Goal: Information Seeking & Learning: Compare options

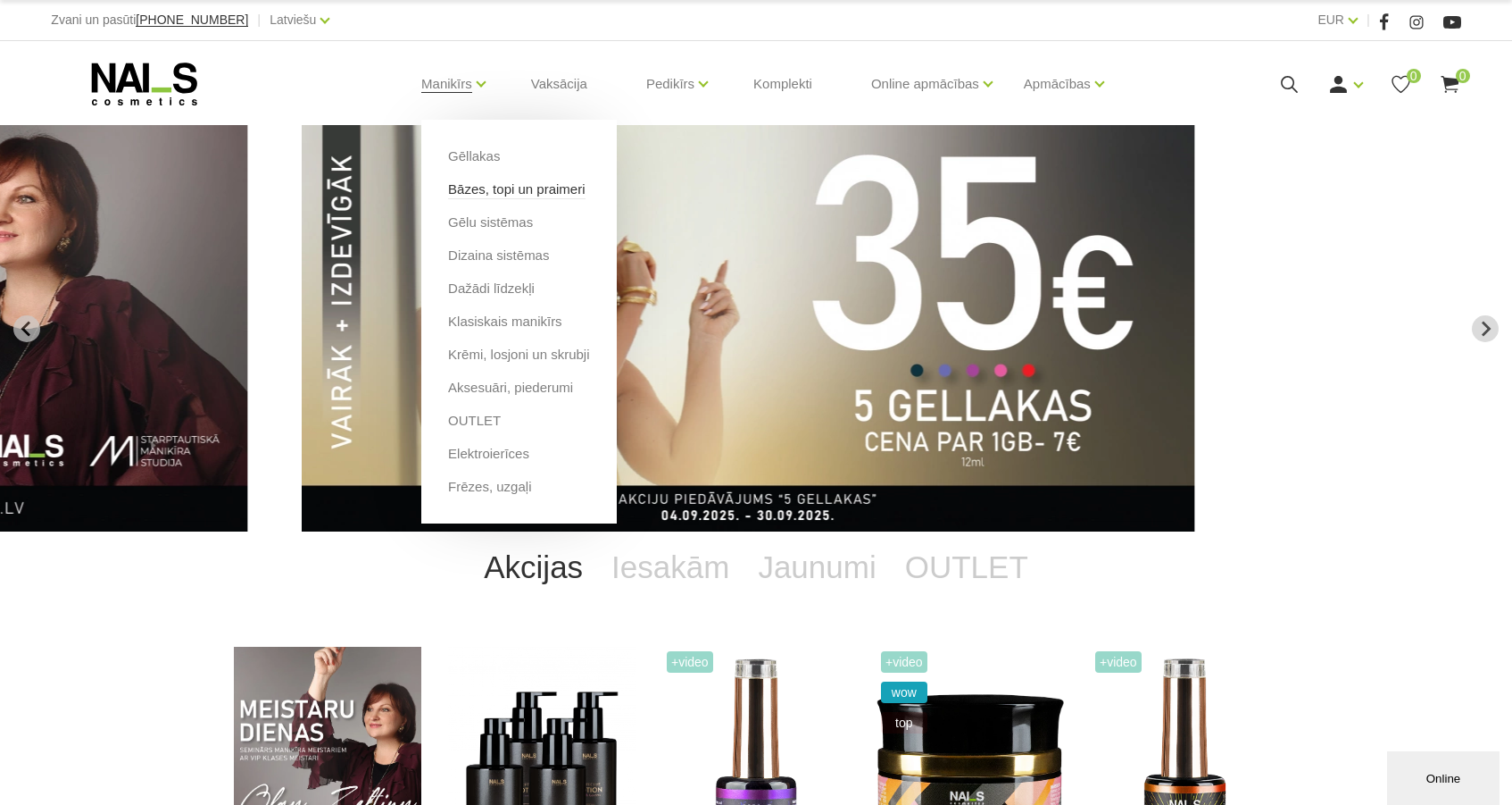
click at [488, 193] on link "Bāzes, topi un praimeri" at bounding box center [516, 189] width 136 height 19
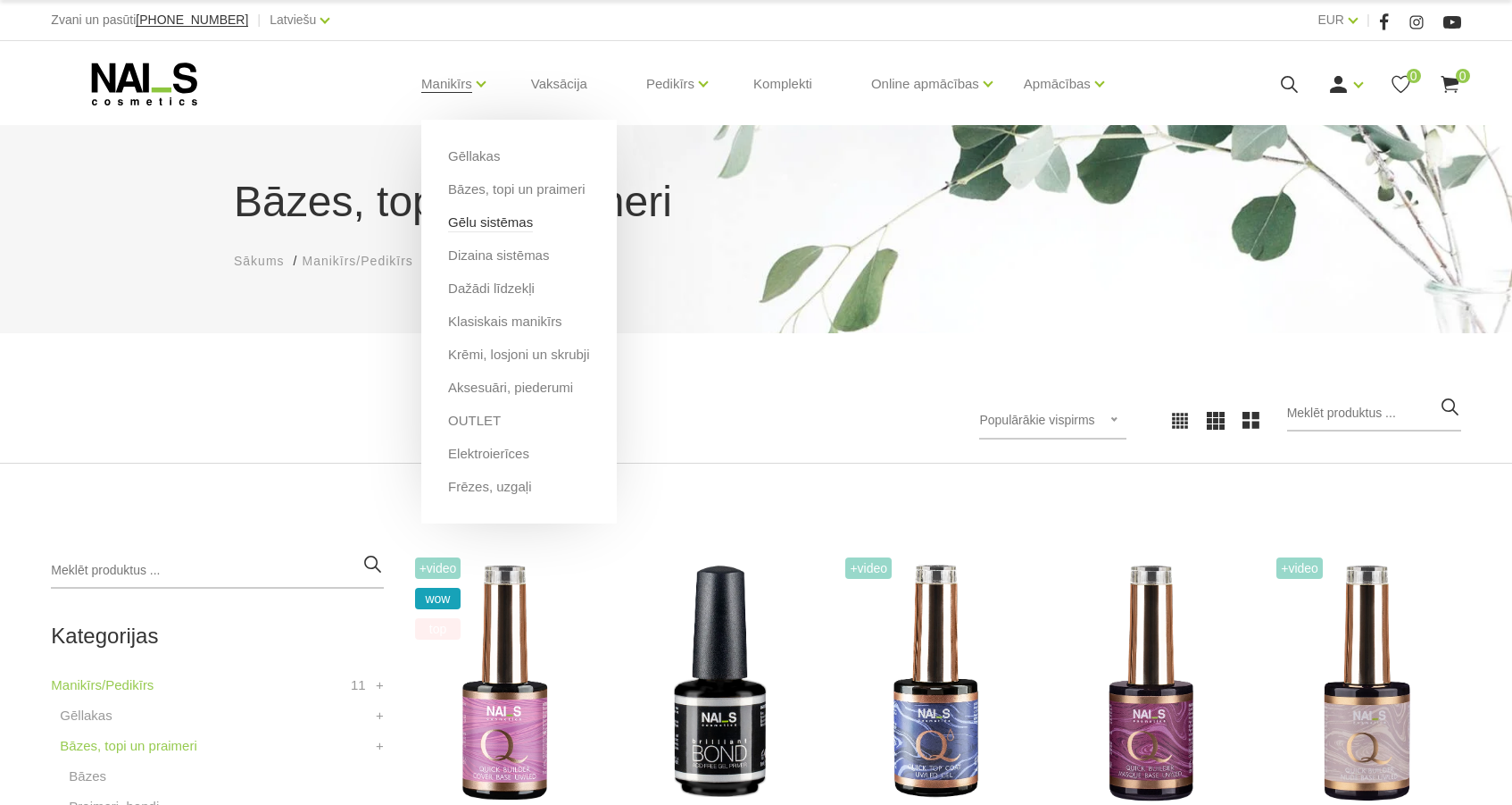
click at [480, 227] on link "Gēlu sistēmas" at bounding box center [491, 222] width 85 height 19
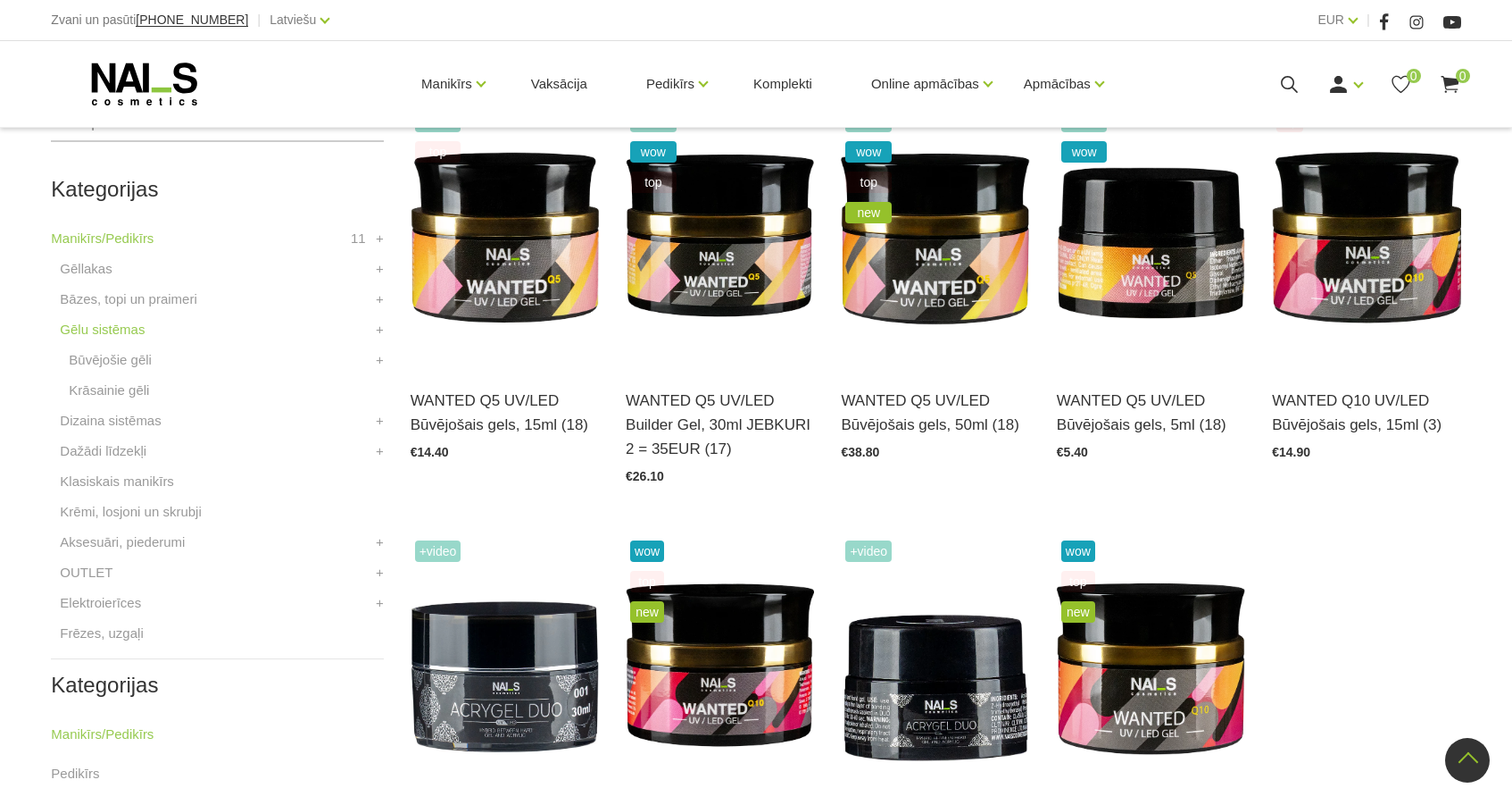
scroll to position [442, 0]
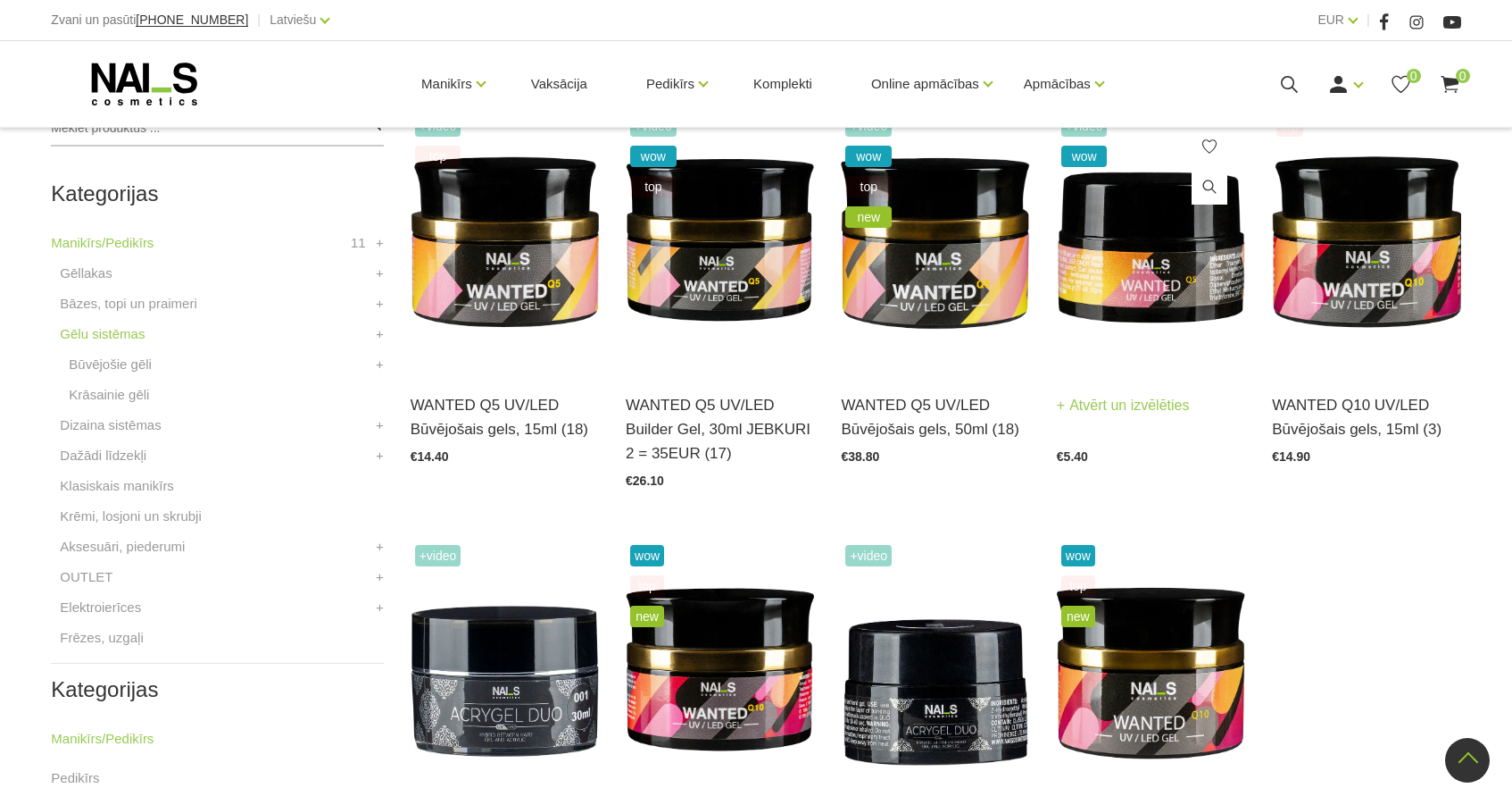
click at [1133, 341] on img at bounding box center [1151, 241] width 189 height 260
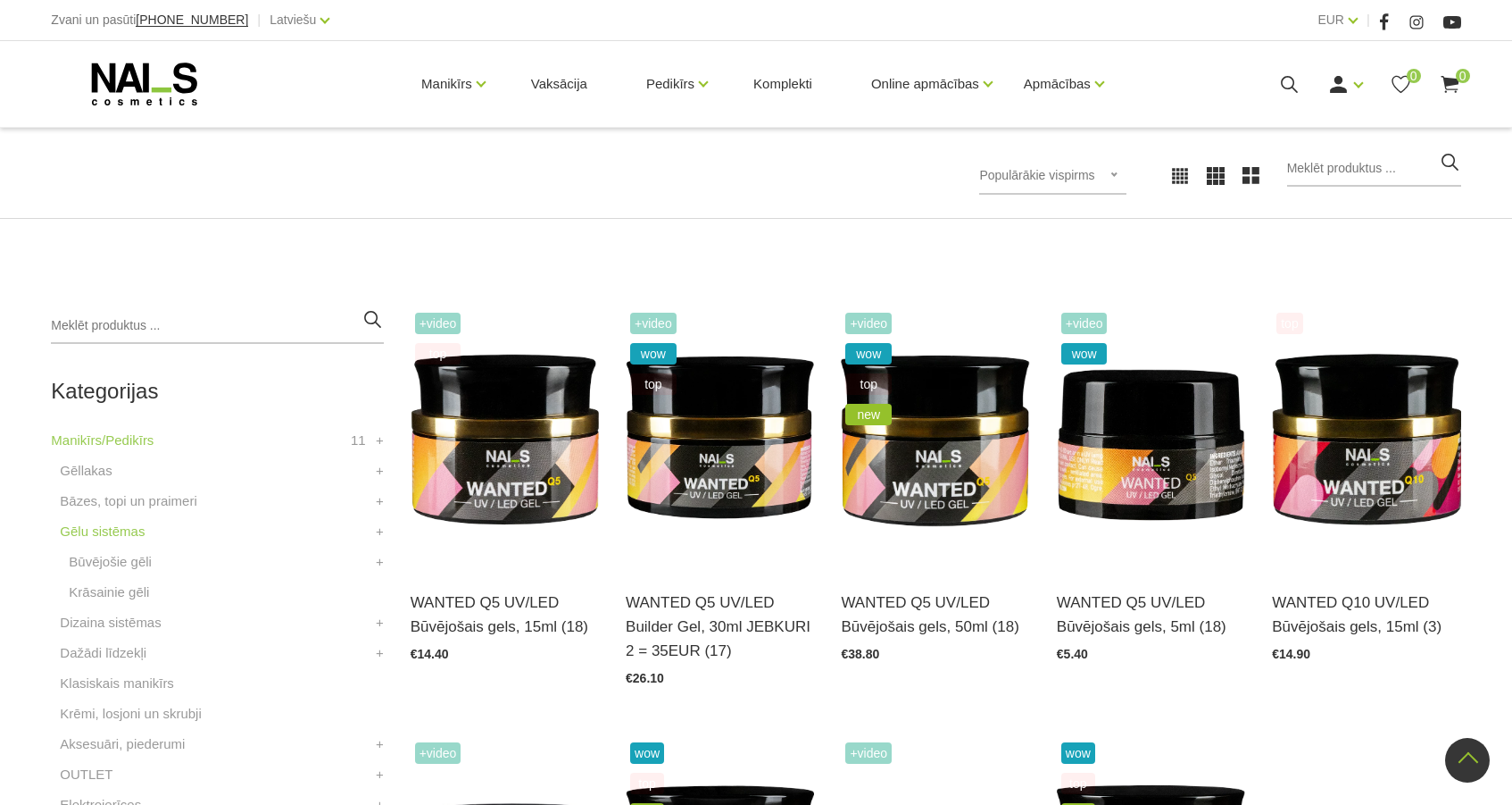
scroll to position [204, 0]
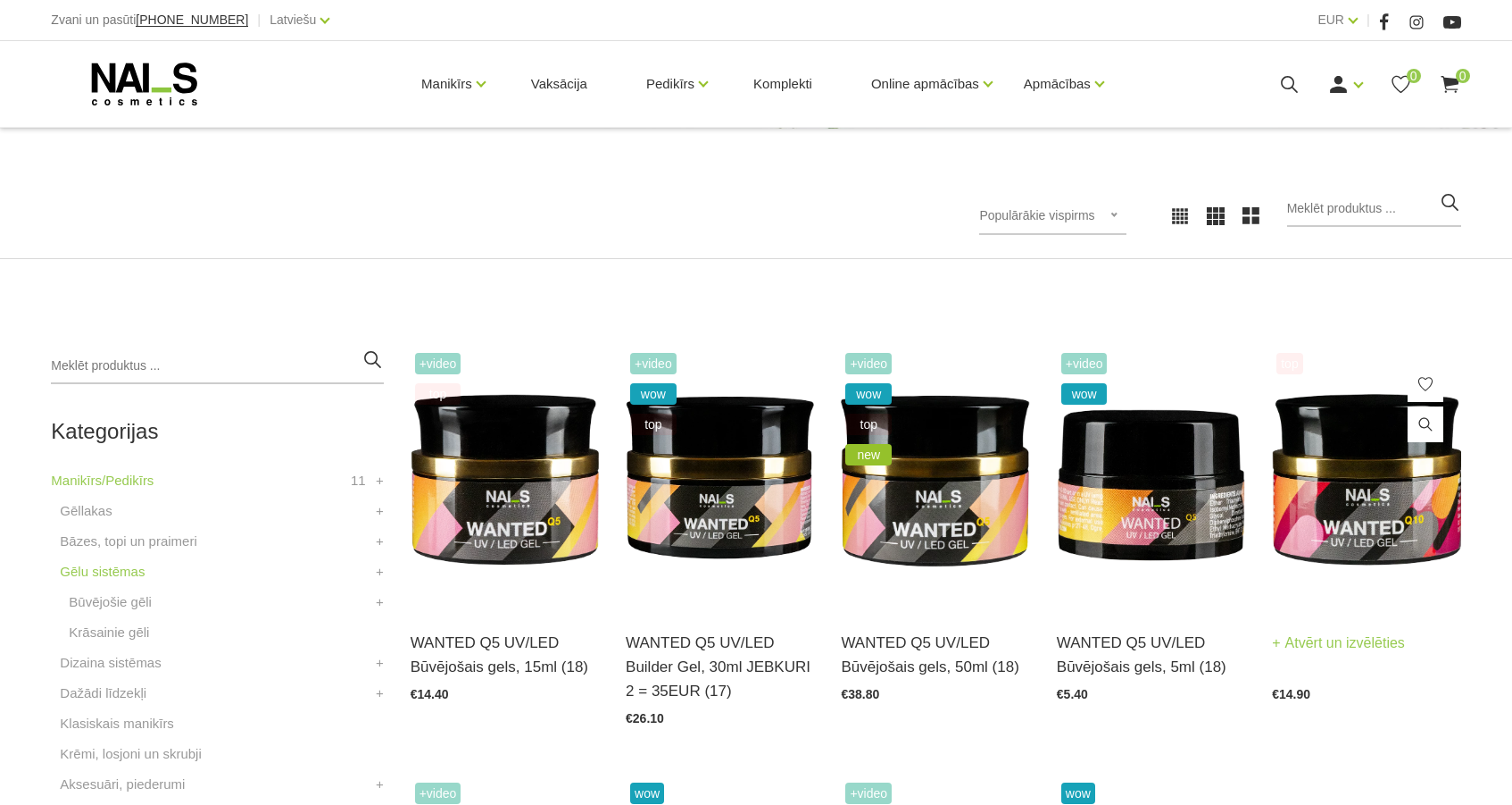
click at [1367, 656] on h3 "WANTED Q10 UV/LED Būvējošais gels, 15ml (3)" at bounding box center [1366, 655] width 189 height 49
click at [1338, 509] on img at bounding box center [1366, 478] width 189 height 260
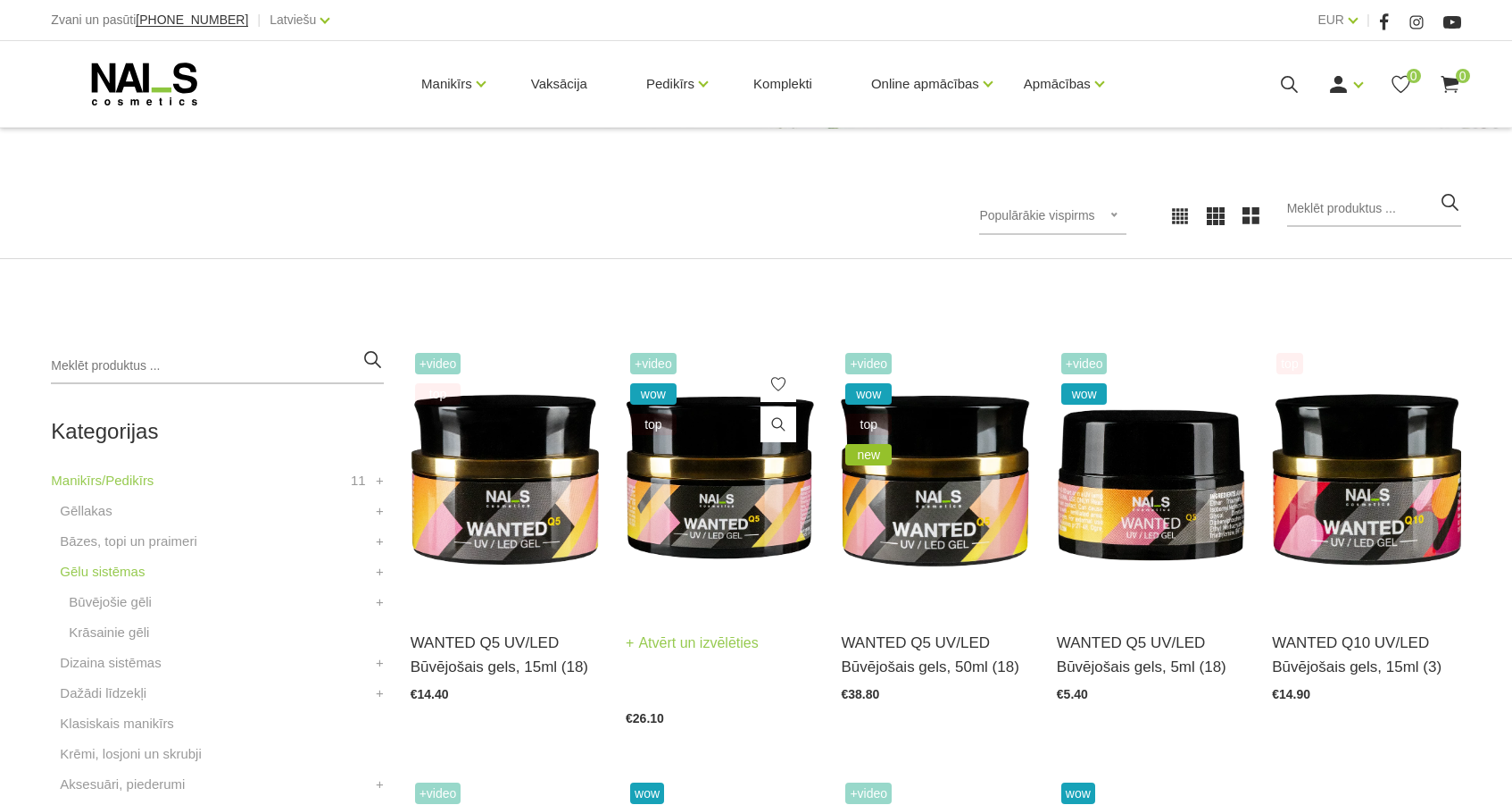
click at [695, 631] on link "WANTED Q5 UV/LED Builder Gel, 30ml JEBKURI 2 = 35EUR (17)" at bounding box center [720, 624] width 189 height 73
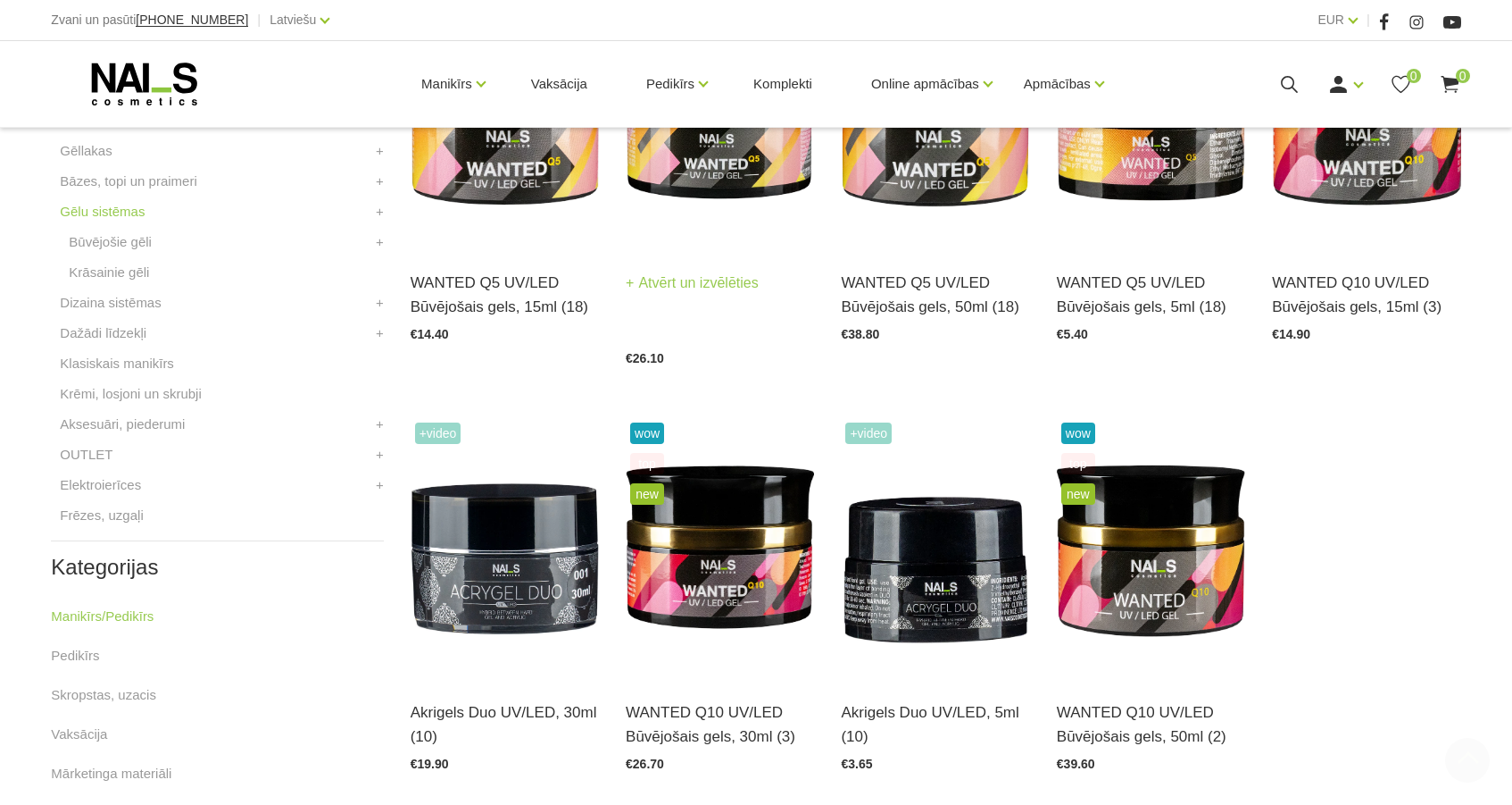
scroll to position [621, 0]
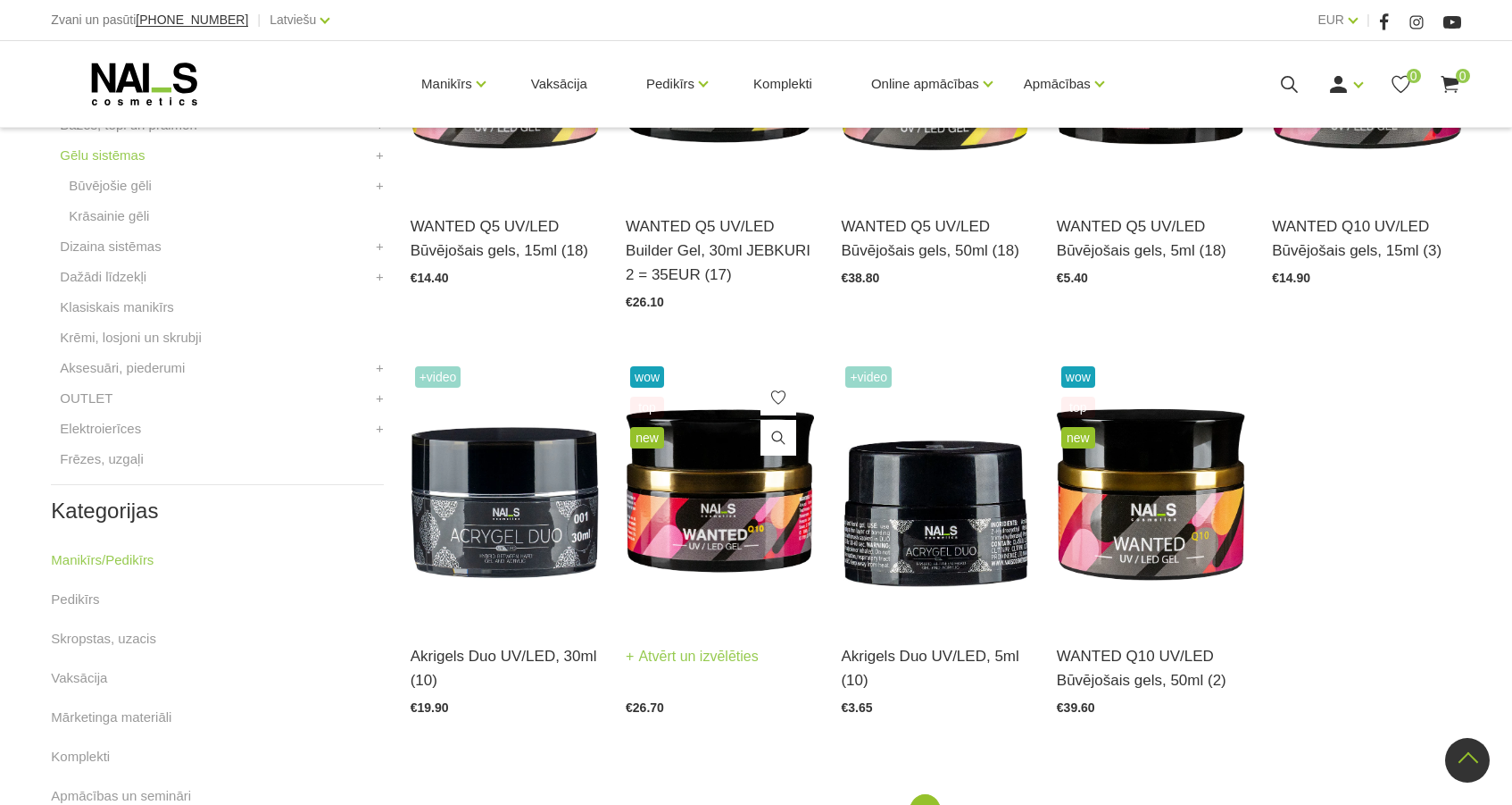
click at [728, 526] on img at bounding box center [720, 492] width 189 height 260
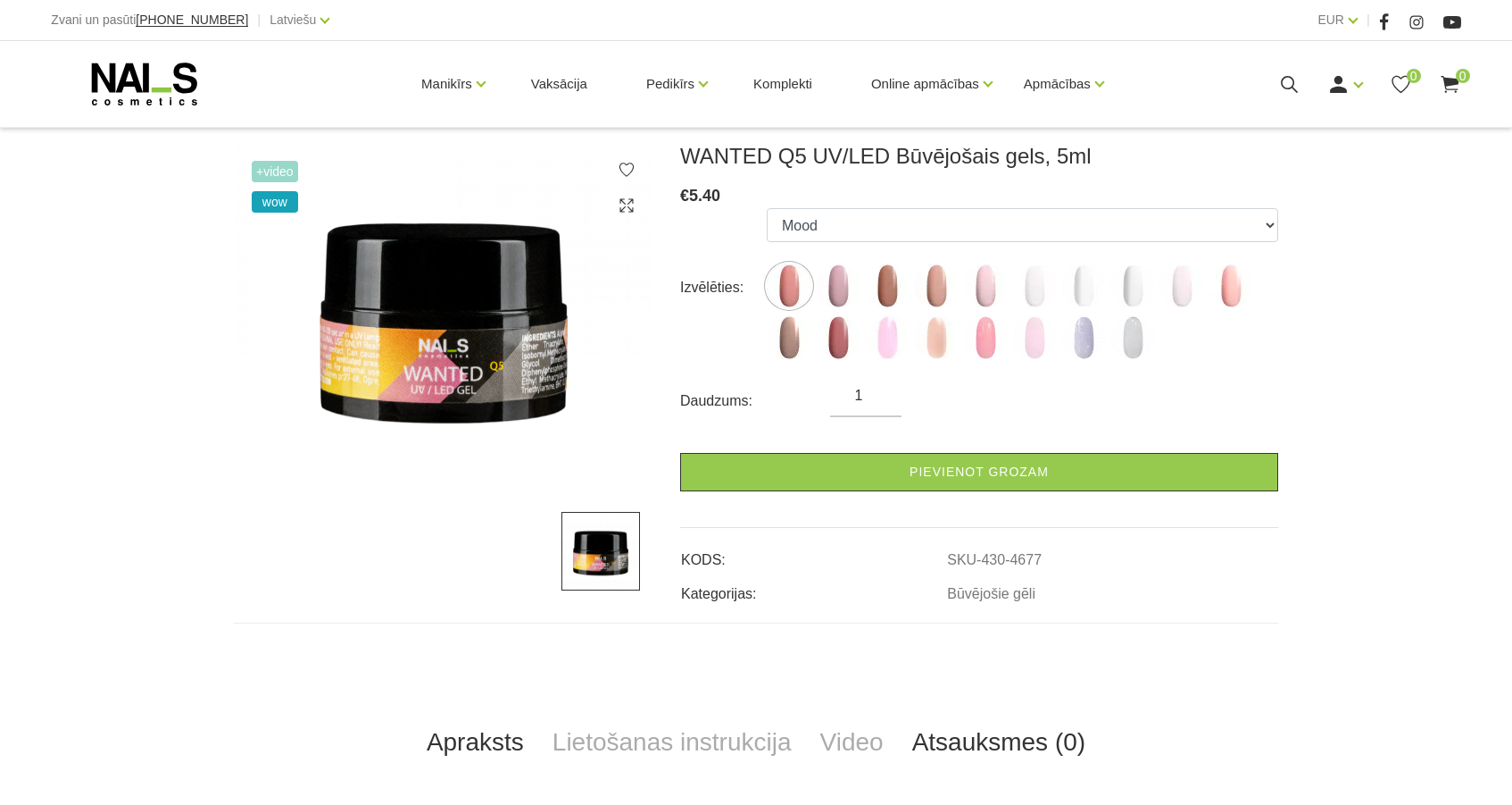
scroll to position [227, 0]
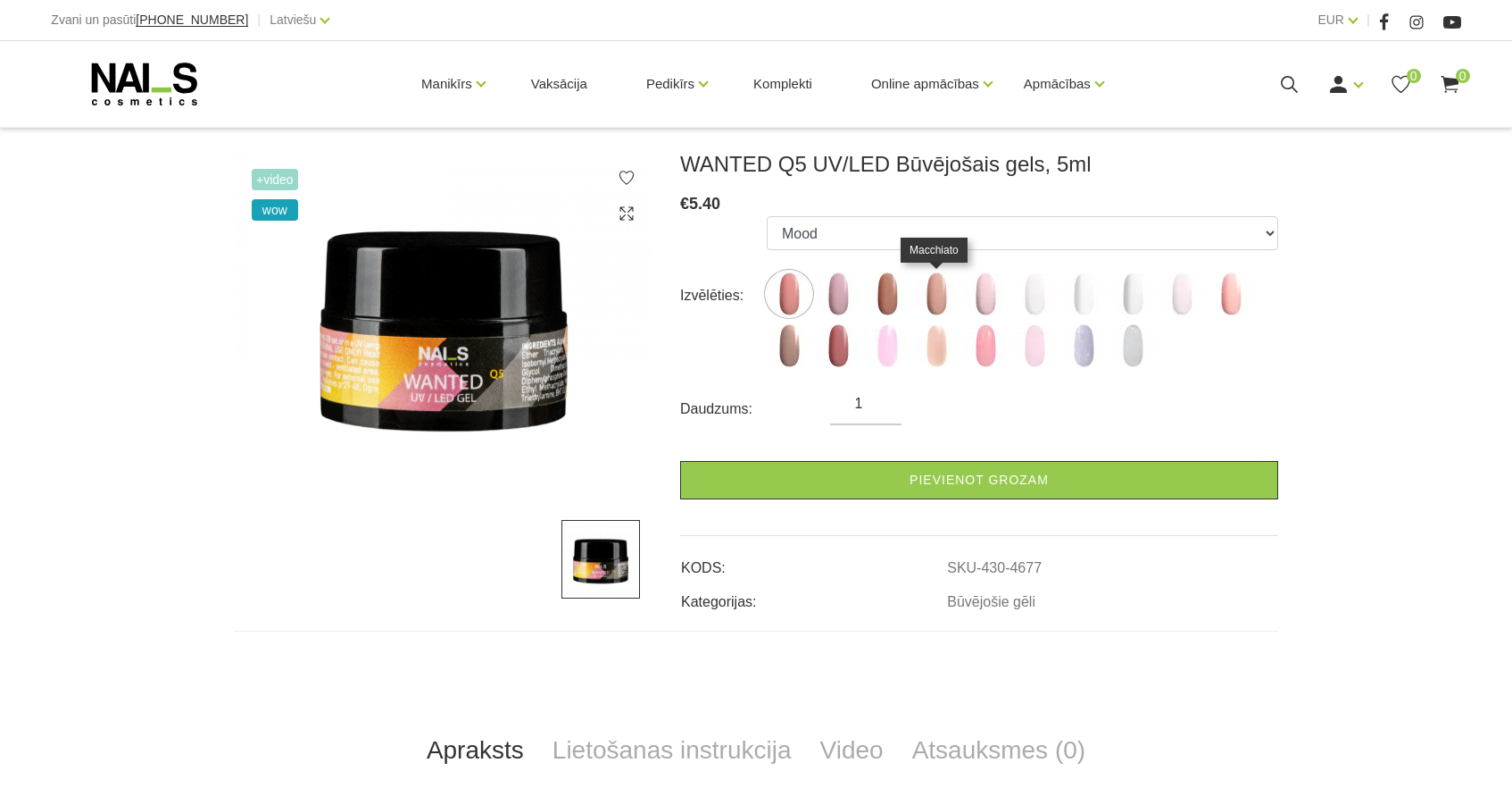
click at [925, 302] on img at bounding box center [936, 294] width 45 height 45
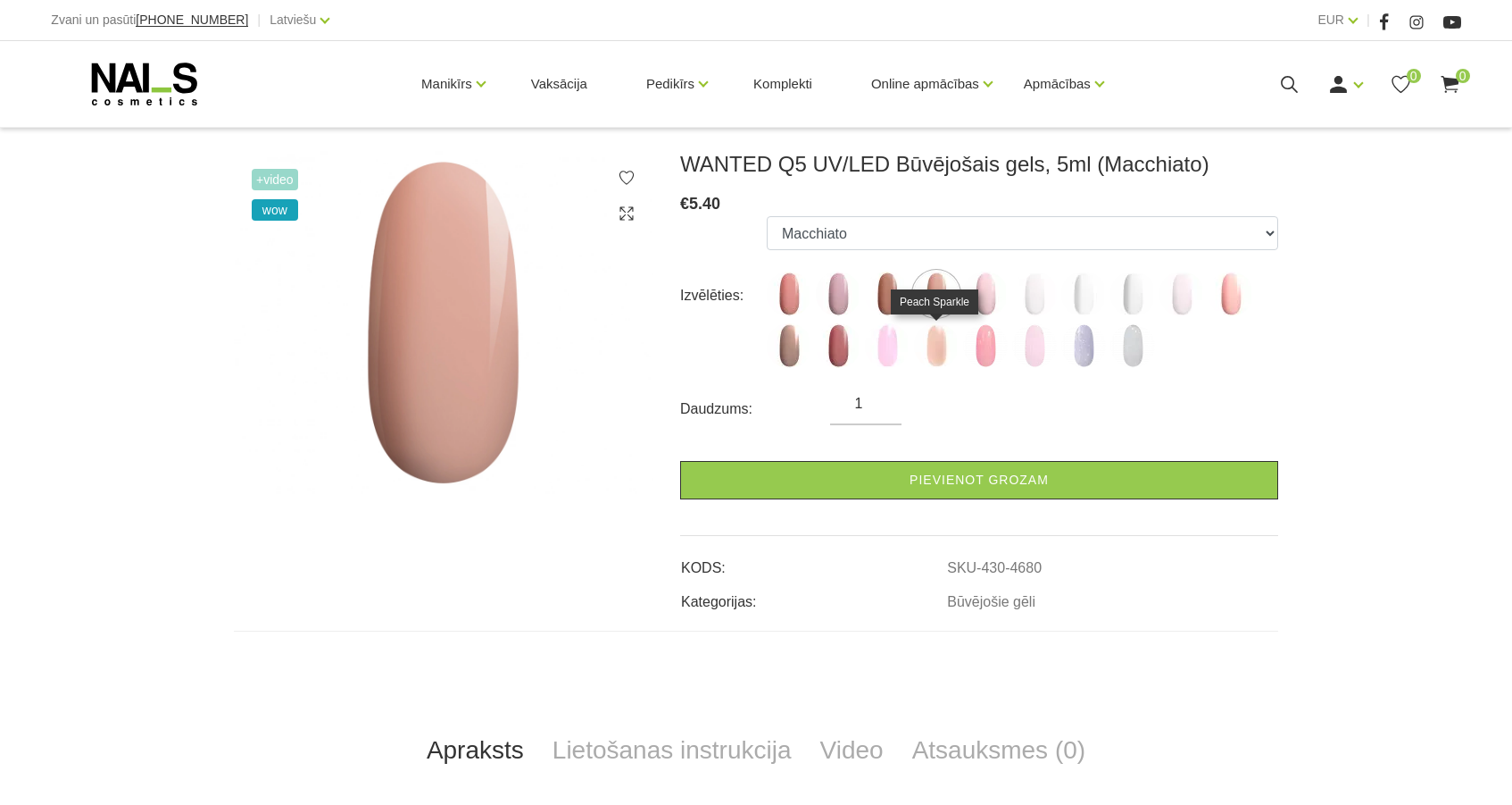
click at [934, 367] on img at bounding box center [936, 345] width 45 height 45
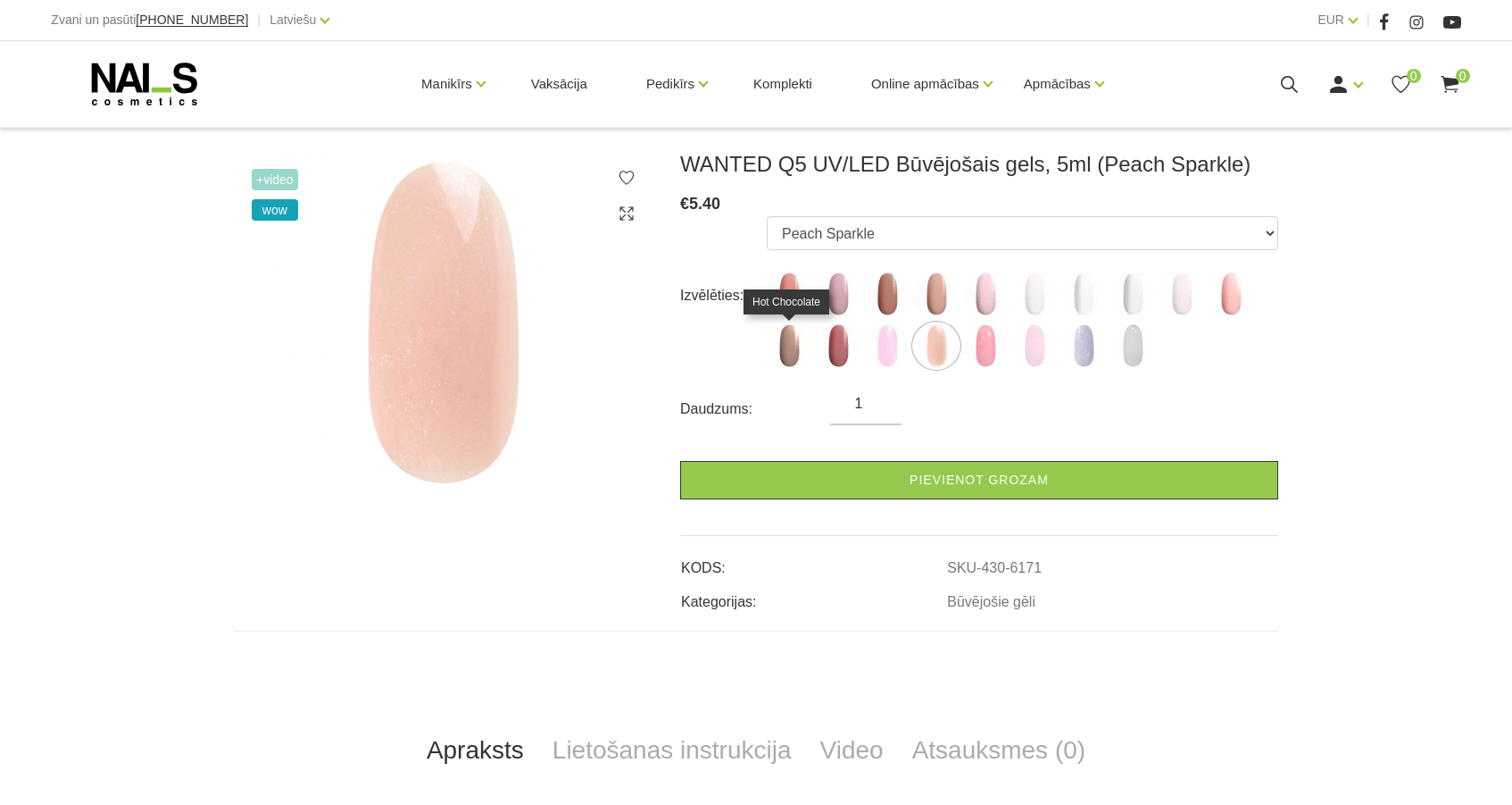
click at [762, 343] on div "Izvēlēties: Mood Nude Sparkle Caramel Macchiato Dream Rose Pastel Porcelain Pre…" at bounding box center [979, 296] width 599 height 159
click at [784, 343] on img at bounding box center [789, 345] width 45 height 45
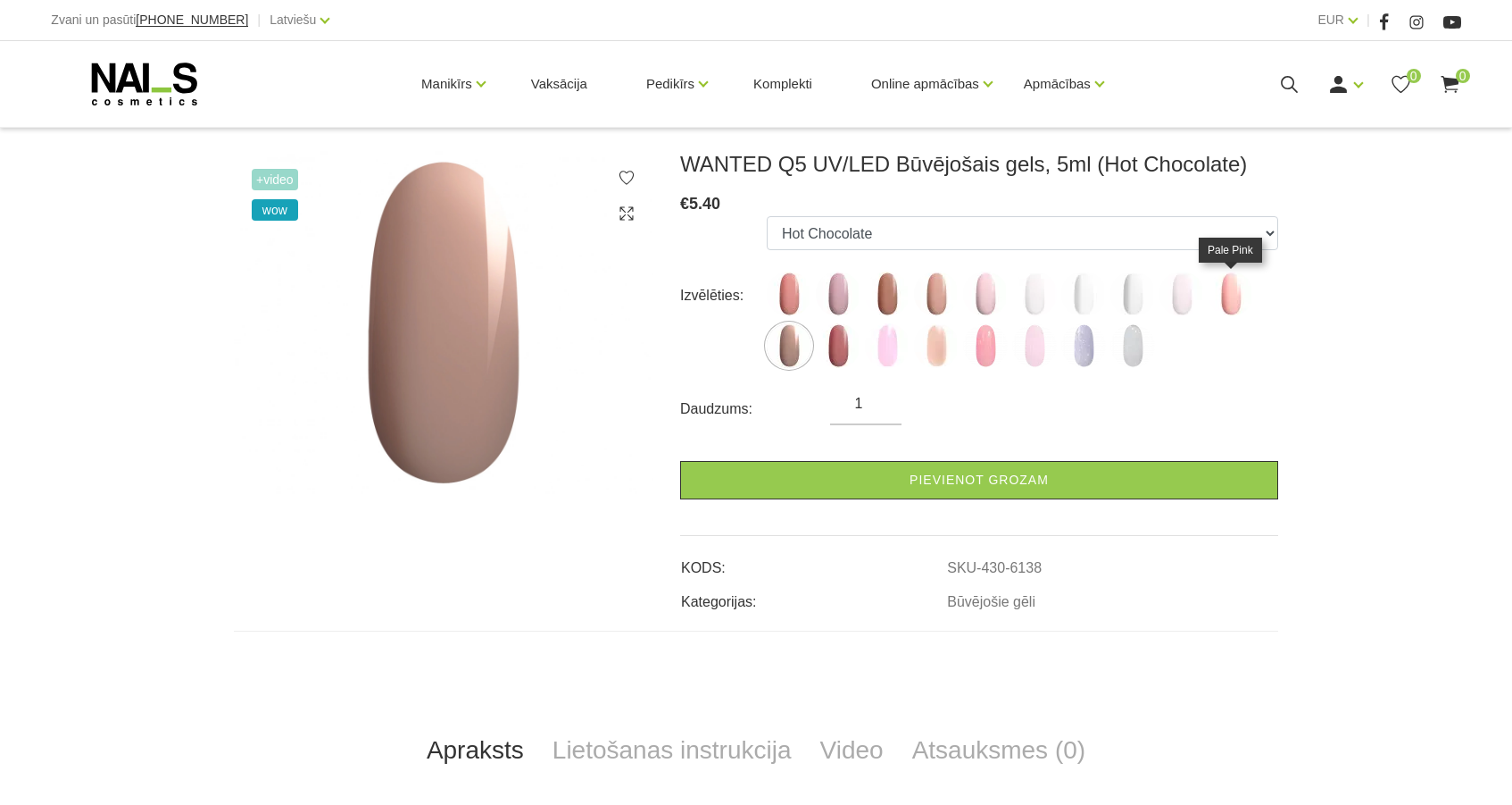
click at [1235, 297] on img at bounding box center [1231, 294] width 45 height 45
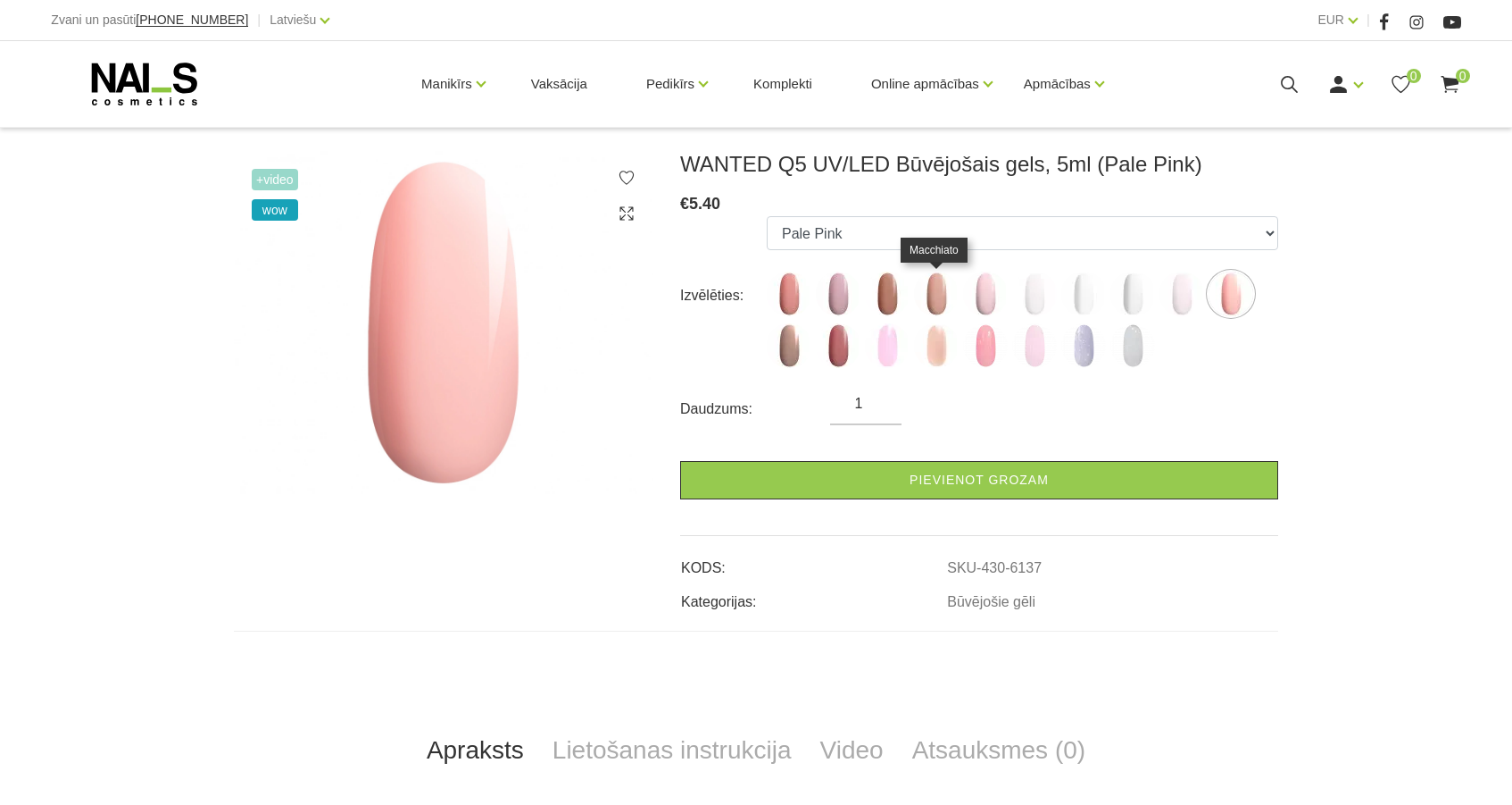
click at [946, 309] on img at bounding box center [936, 294] width 45 height 45
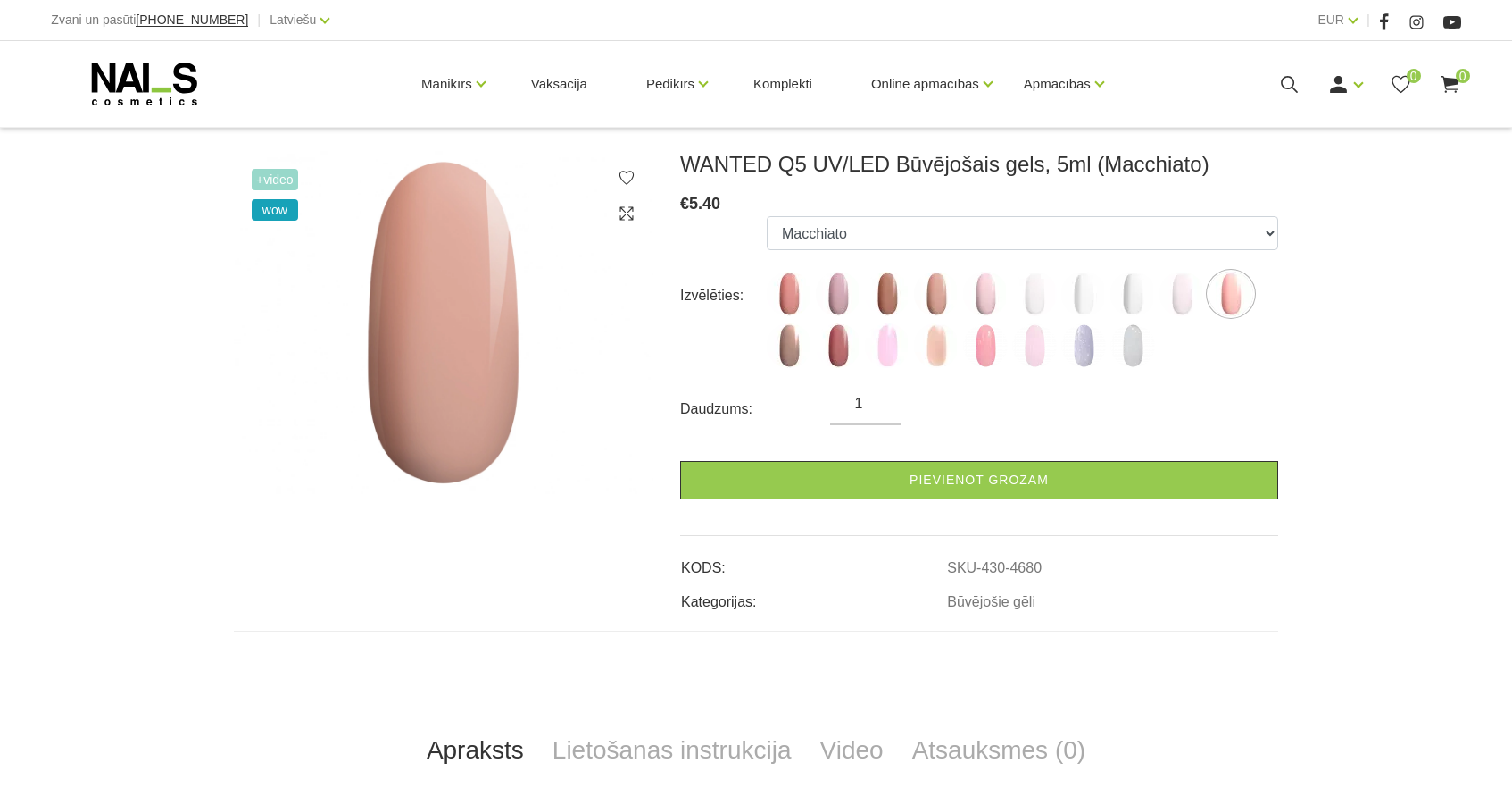
click at [935, 302] on img at bounding box center [936, 294] width 45 height 45
click at [794, 307] on img at bounding box center [789, 294] width 45 height 45
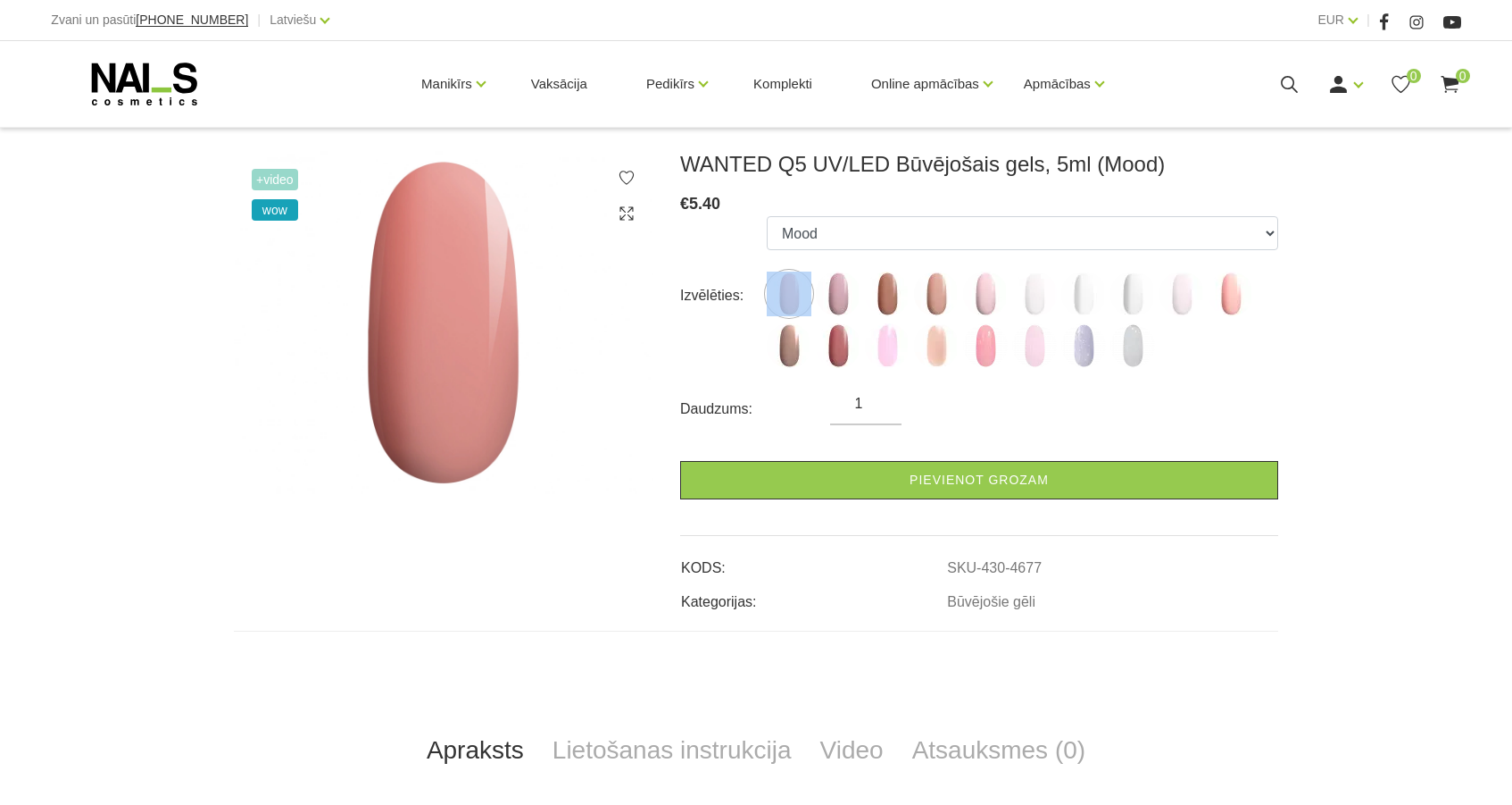
click at [812, 302] on ul "Mood Nude Sparkle Caramel Macchiato Dream Rose Pastel Porcelain Premium Clear M…" at bounding box center [1022, 296] width 512 height 159
click at [830, 302] on img at bounding box center [838, 294] width 45 height 45
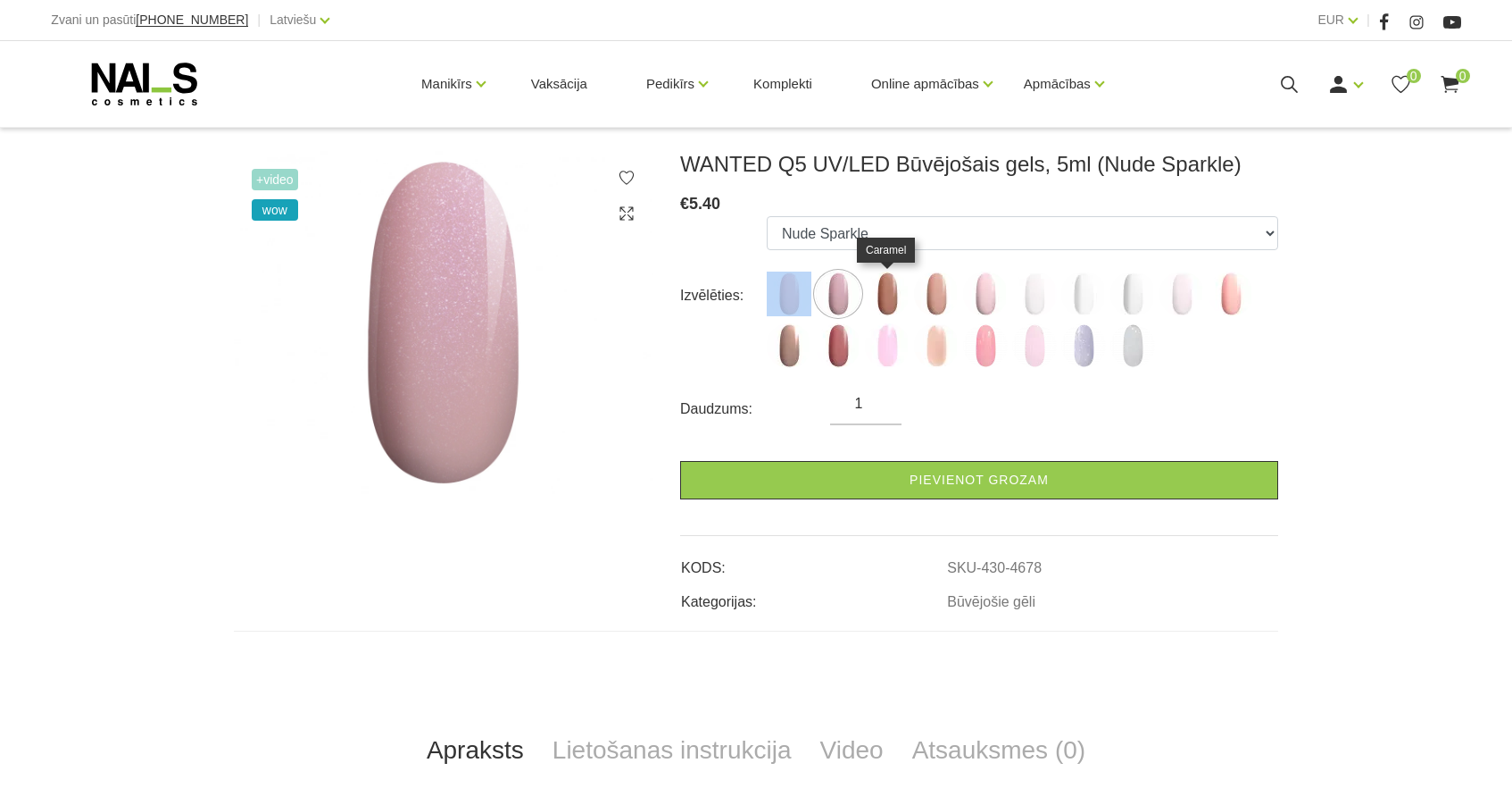
click at [890, 289] on img at bounding box center [887, 294] width 45 height 45
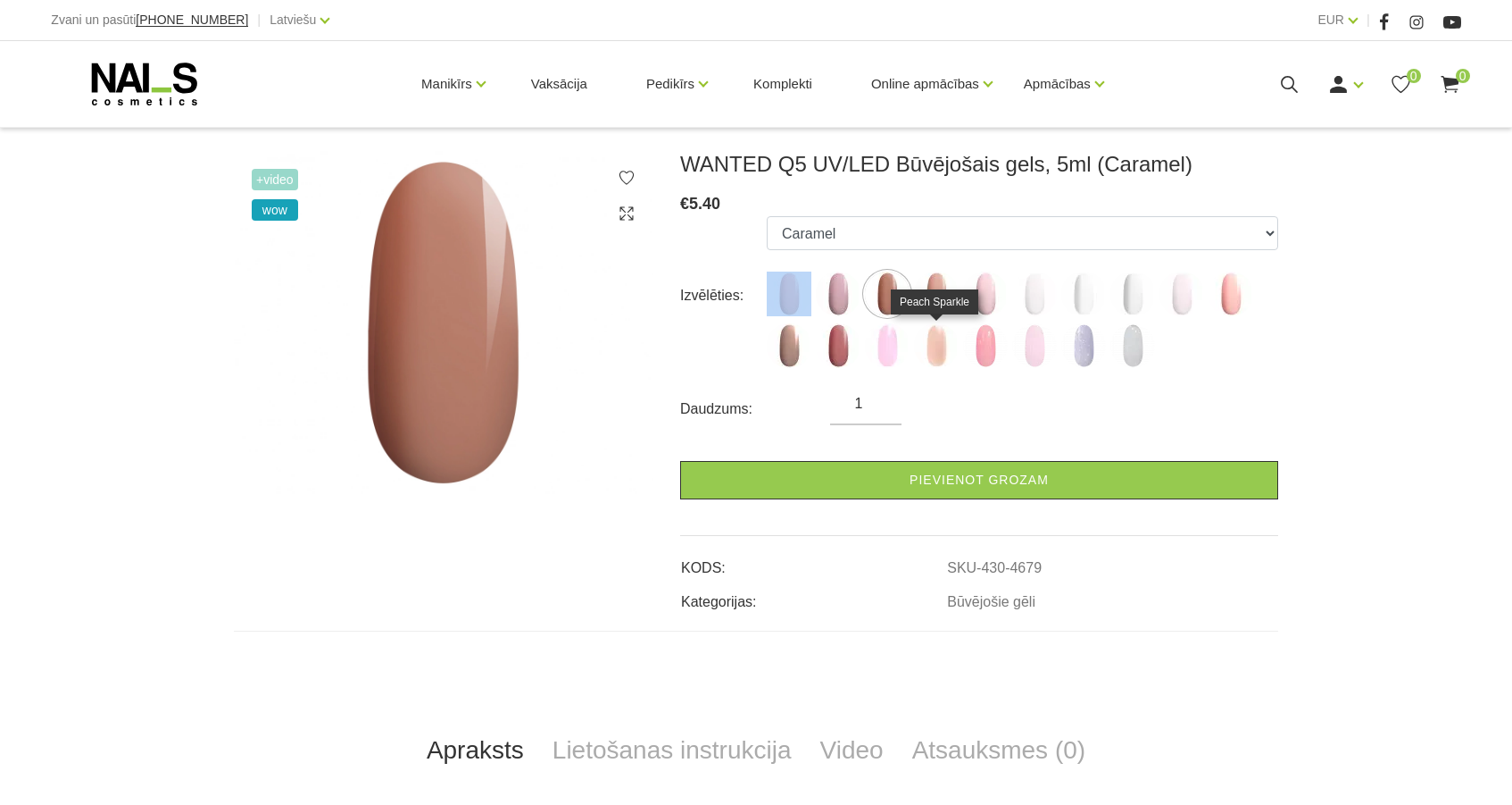
click at [945, 359] on img at bounding box center [936, 345] width 45 height 45
select select "6171"
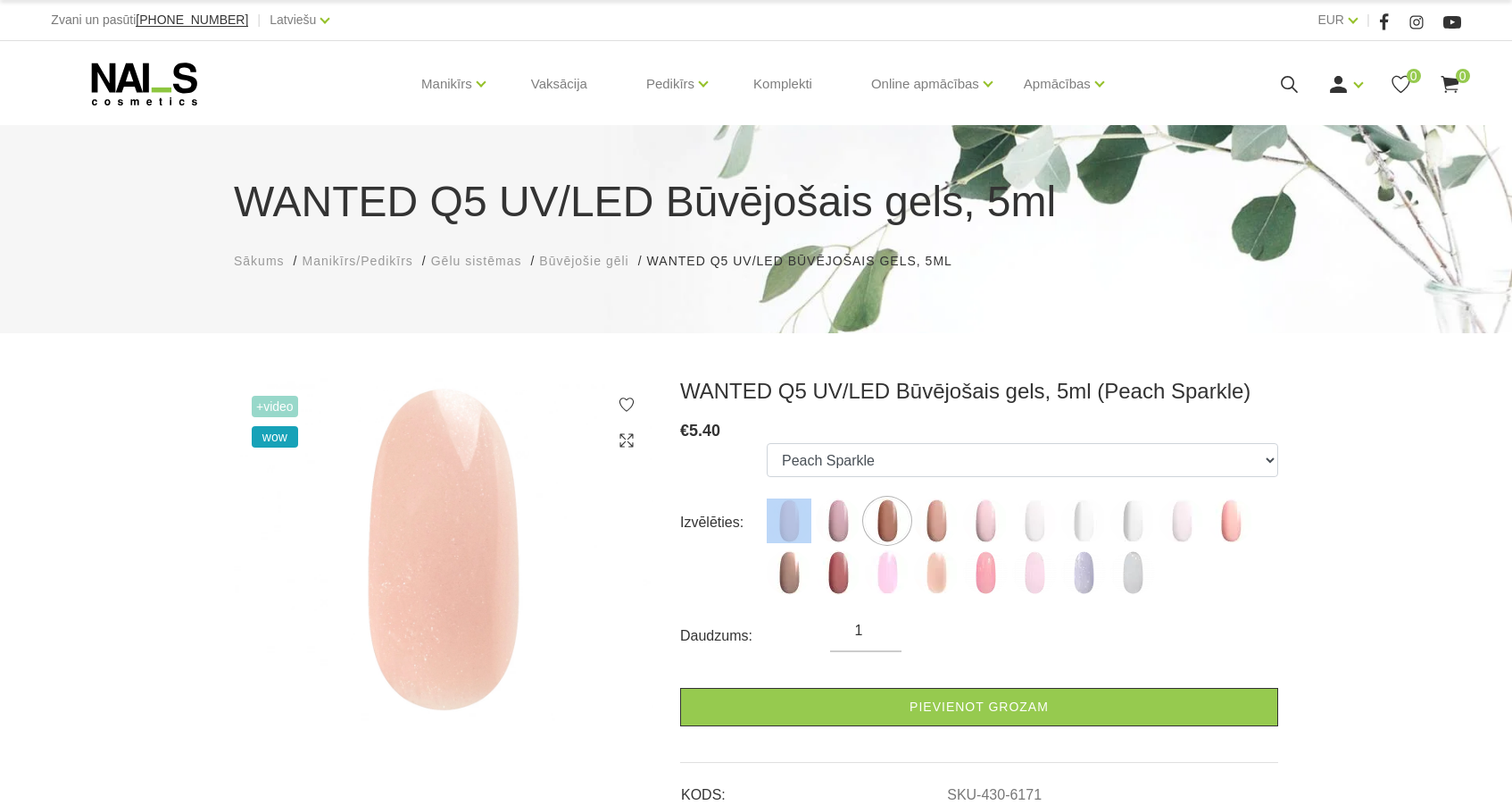
scroll to position [0, 0]
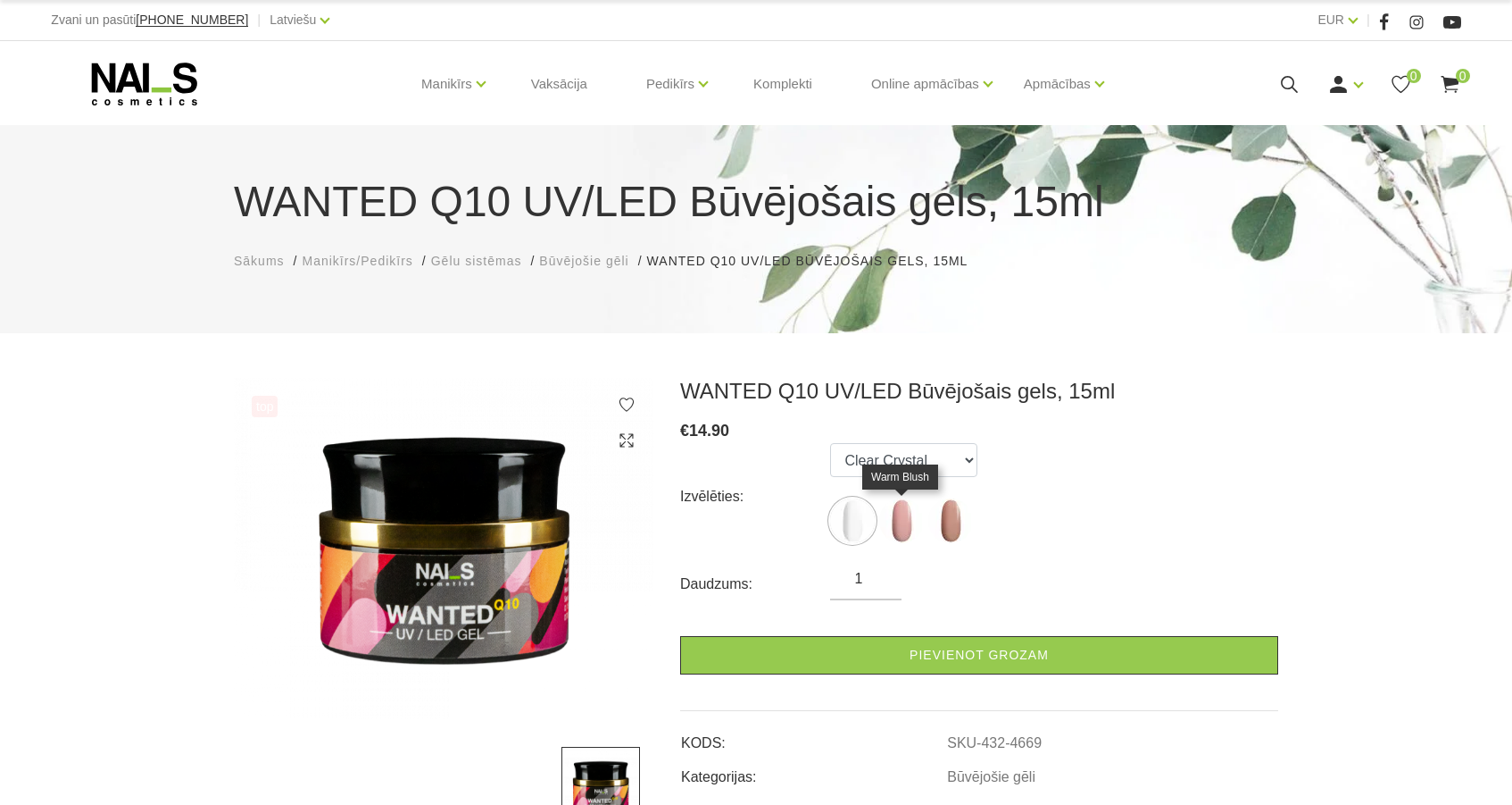
click at [902, 521] on img at bounding box center [902, 520] width 45 height 45
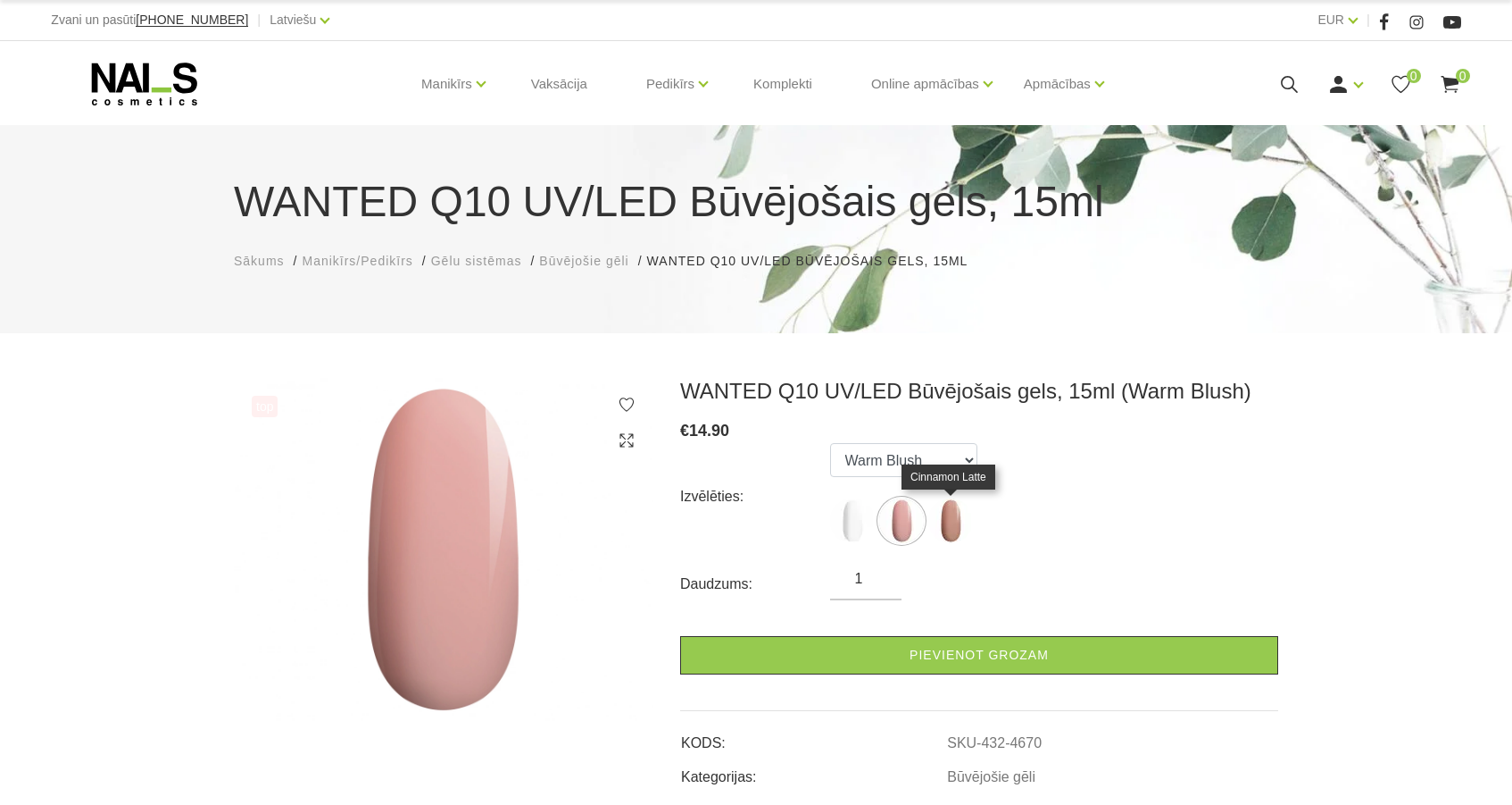
click at [939, 512] on img at bounding box center [950, 520] width 45 height 45
select select "4671"
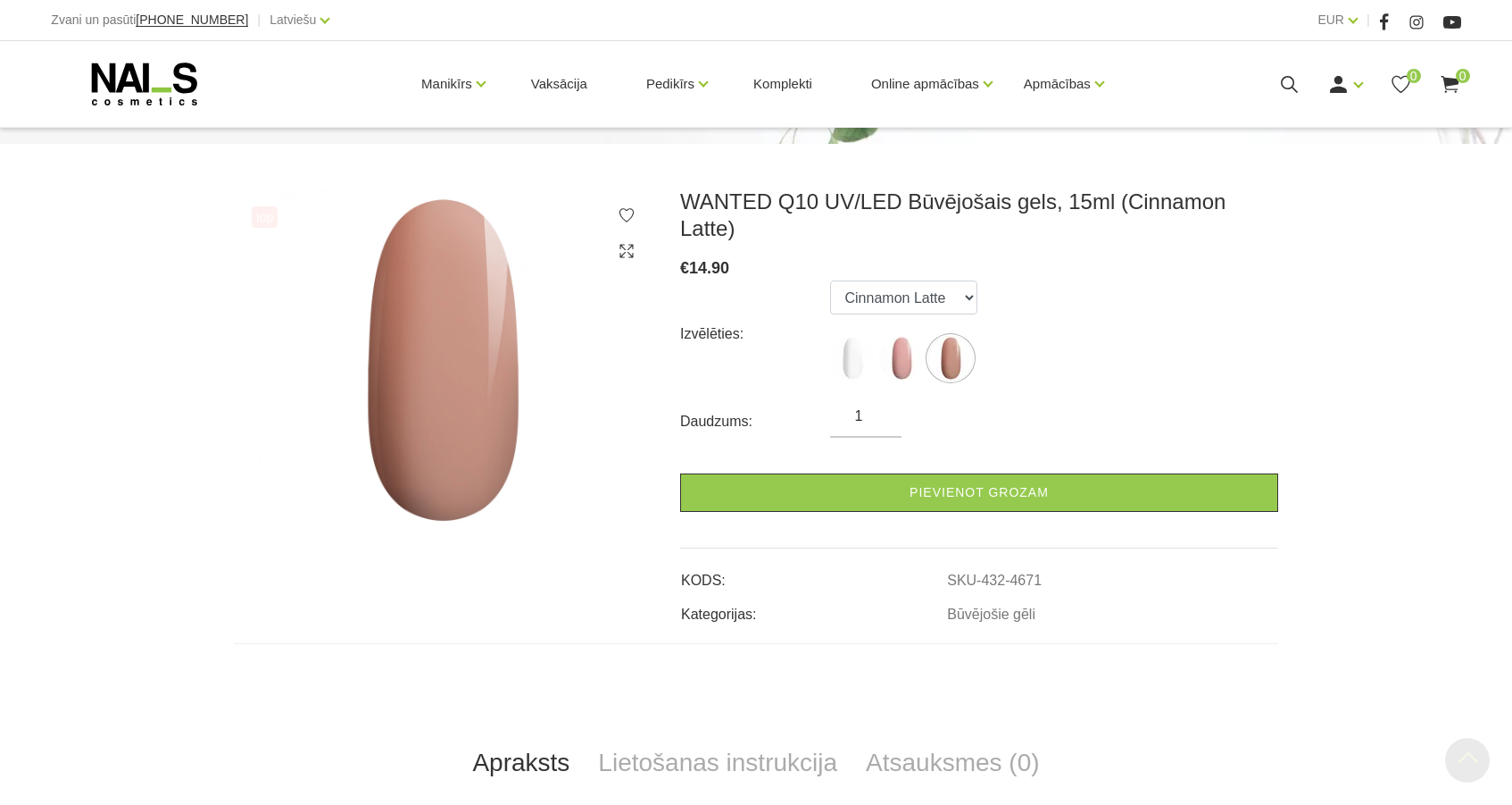
scroll to position [183, 0]
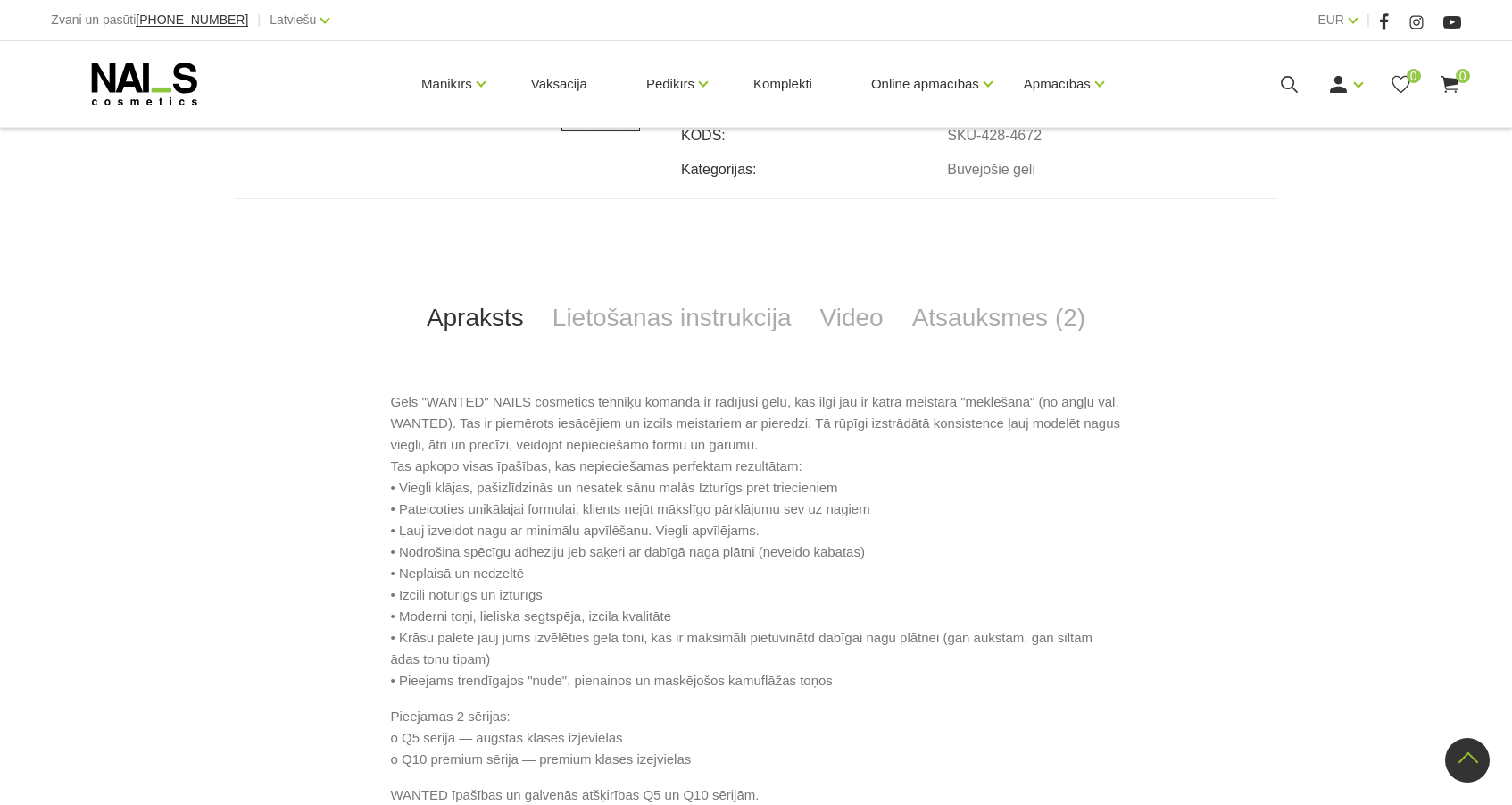
scroll to position [768, 0]
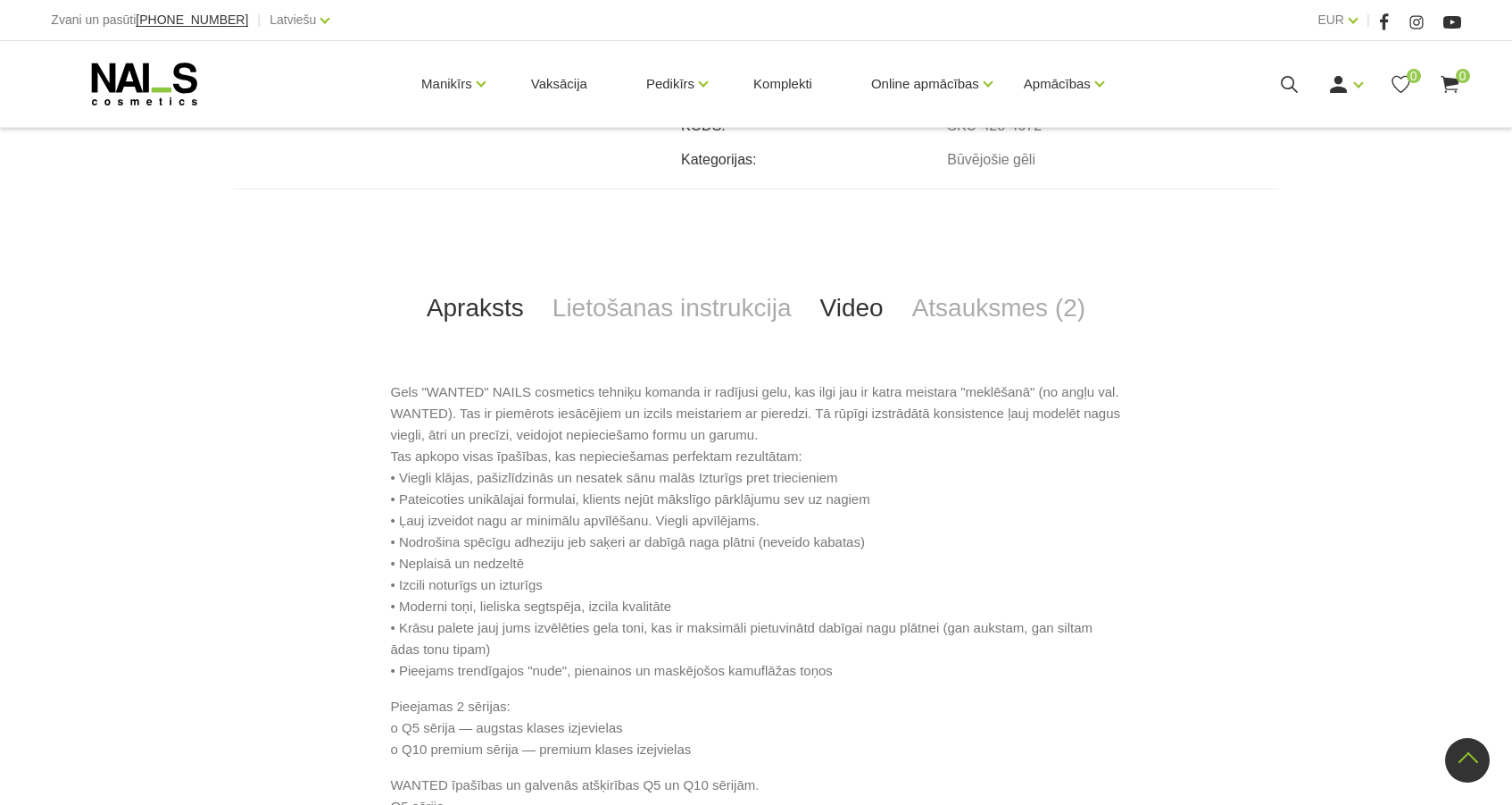
click at [859, 300] on link "Video" at bounding box center [852, 308] width 92 height 59
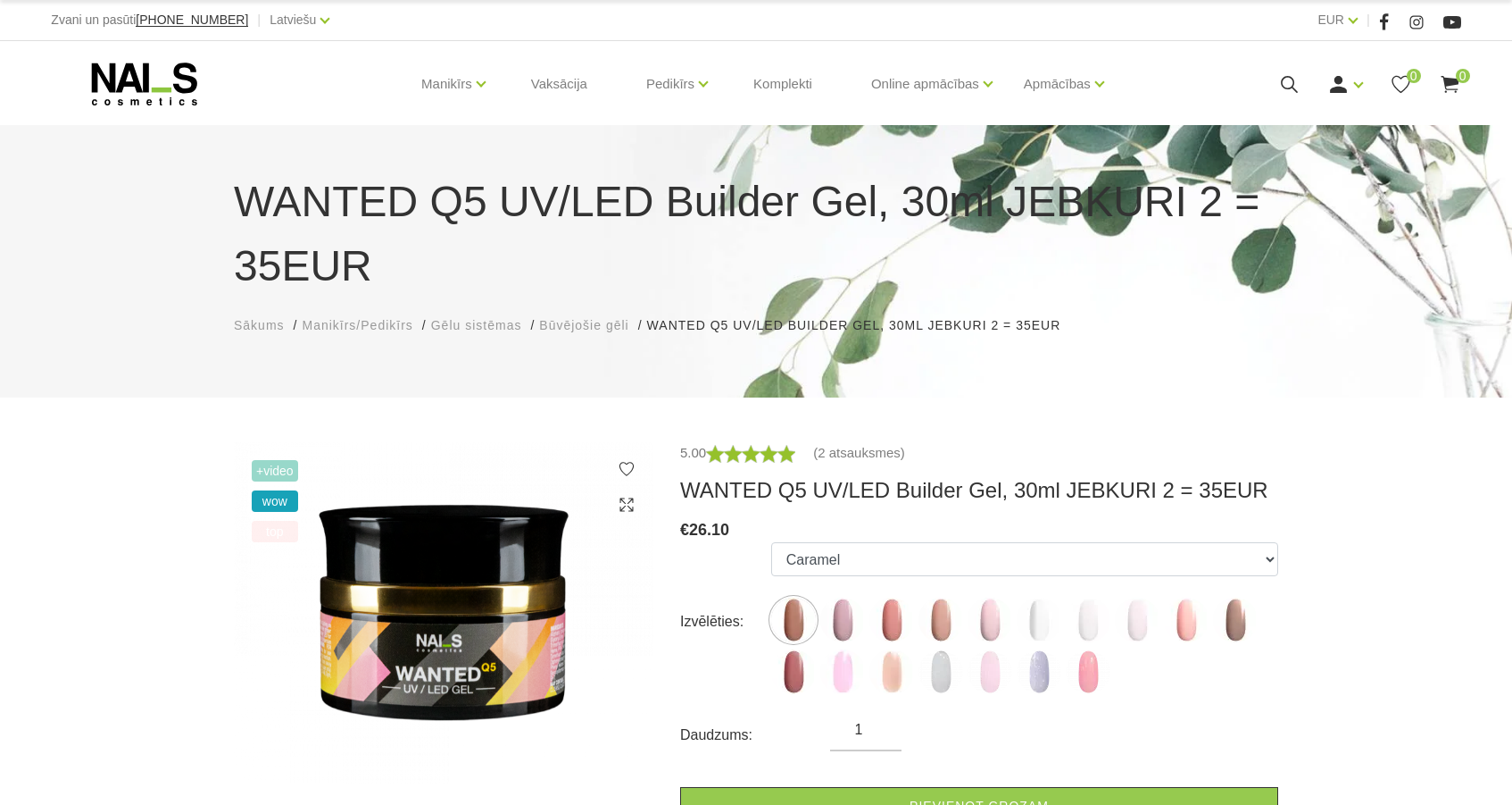
scroll to position [0, 0]
click at [934, 617] on img at bounding box center [941, 620] width 45 height 45
select select "4675"
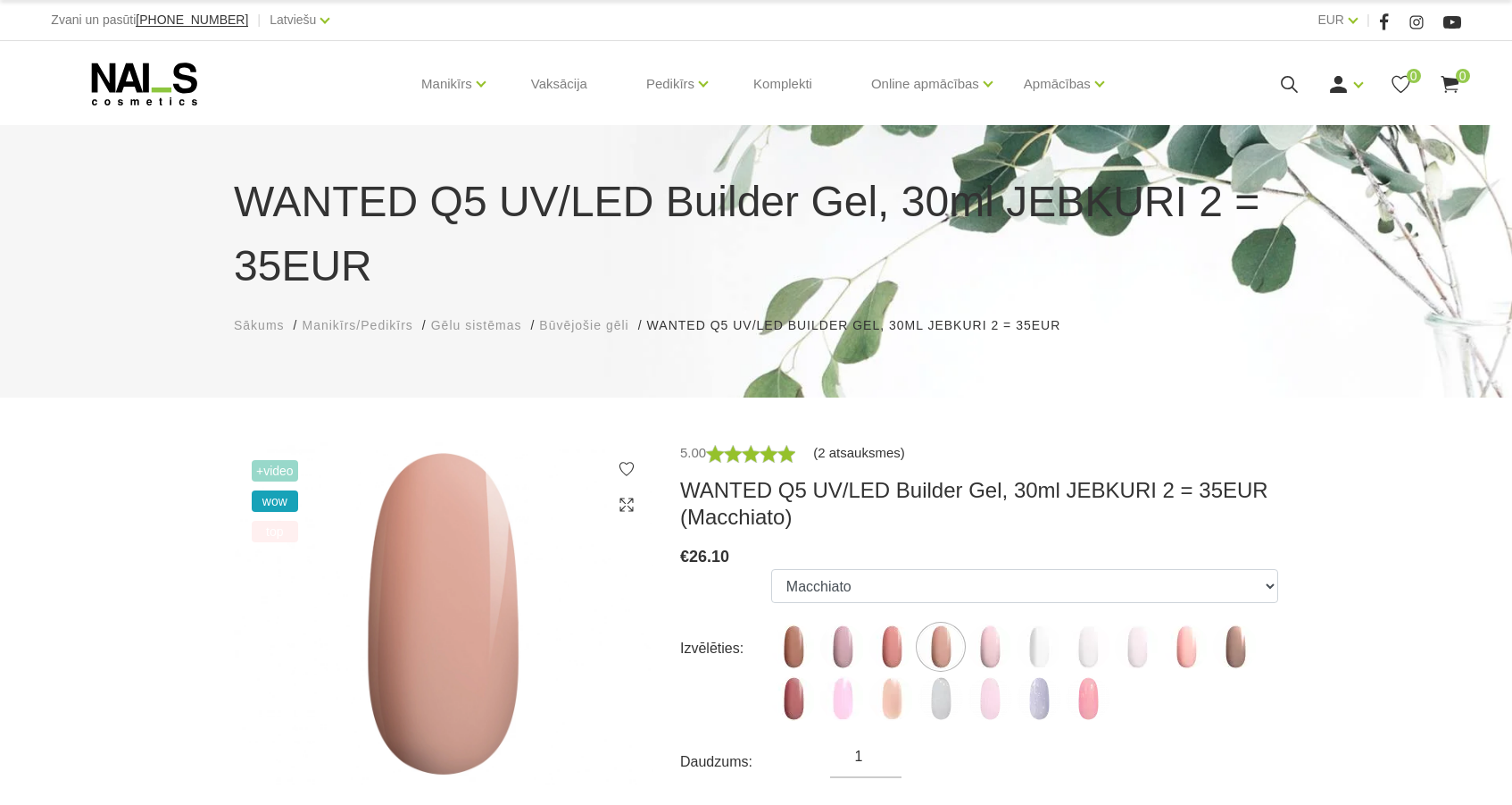
click at [877, 445] on link "(2 atsauksmes)" at bounding box center [859, 452] width 92 height 21
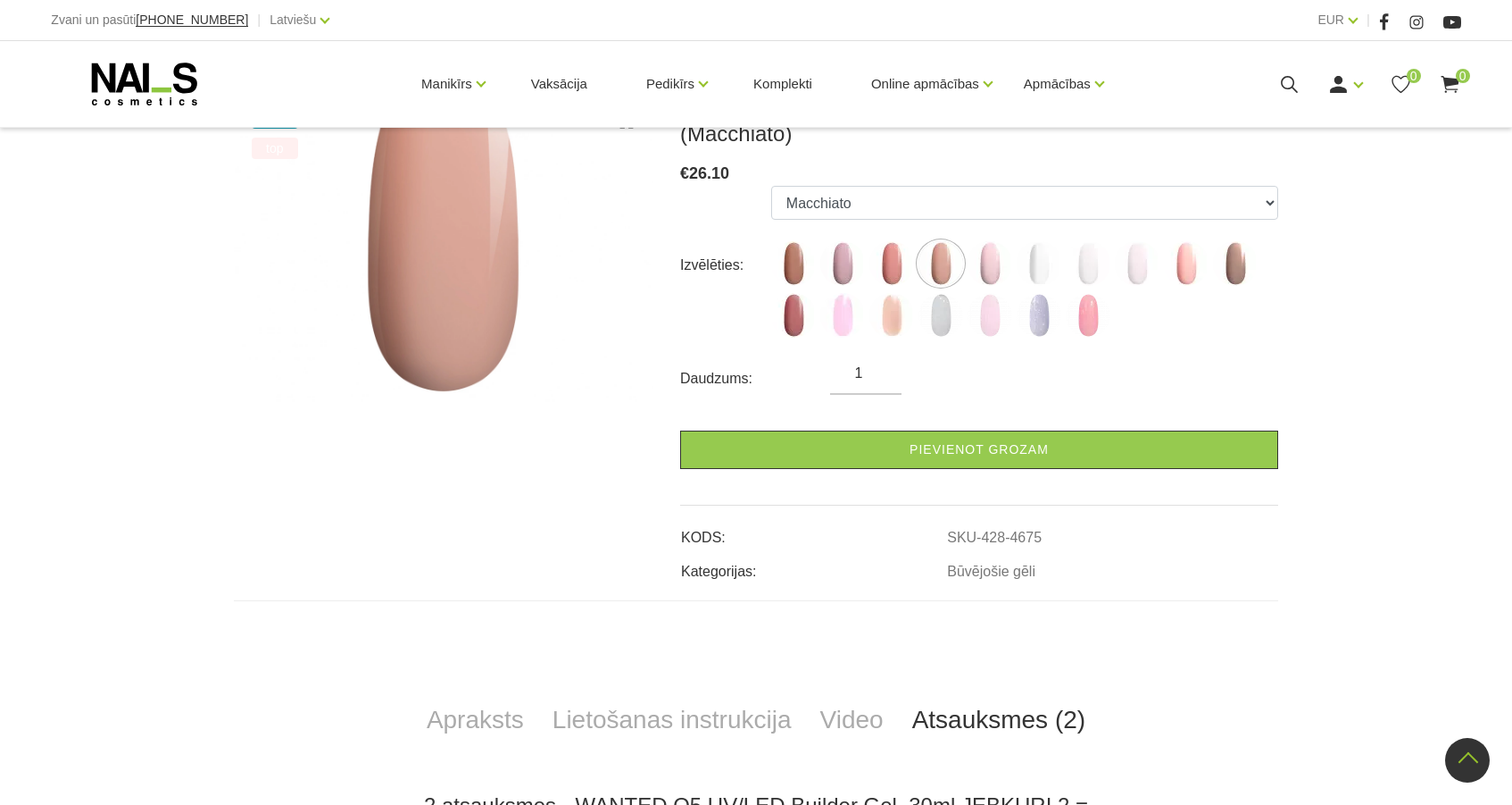
scroll to position [106, 0]
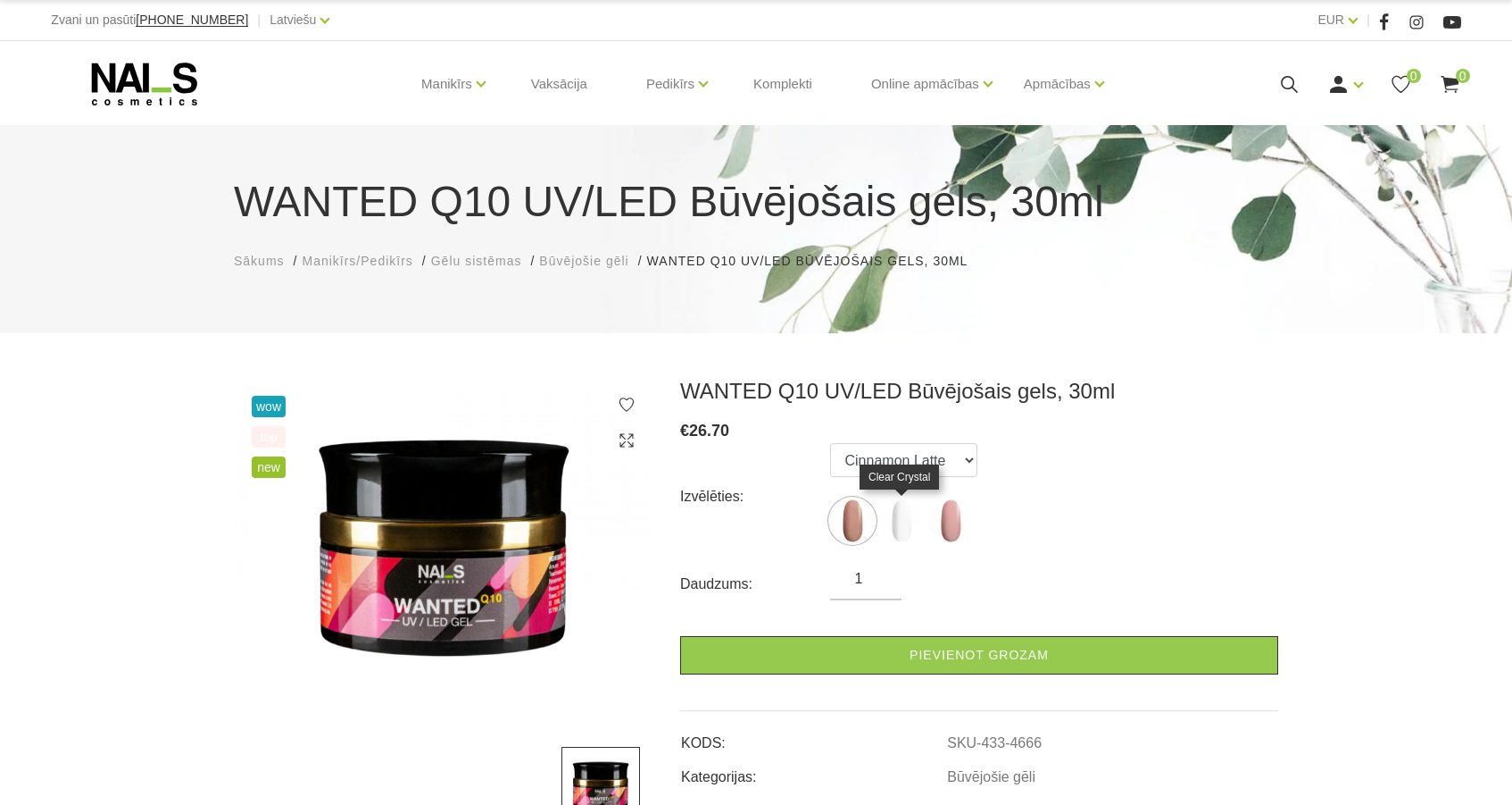
click at [902, 528] on img at bounding box center [902, 520] width 45 height 45
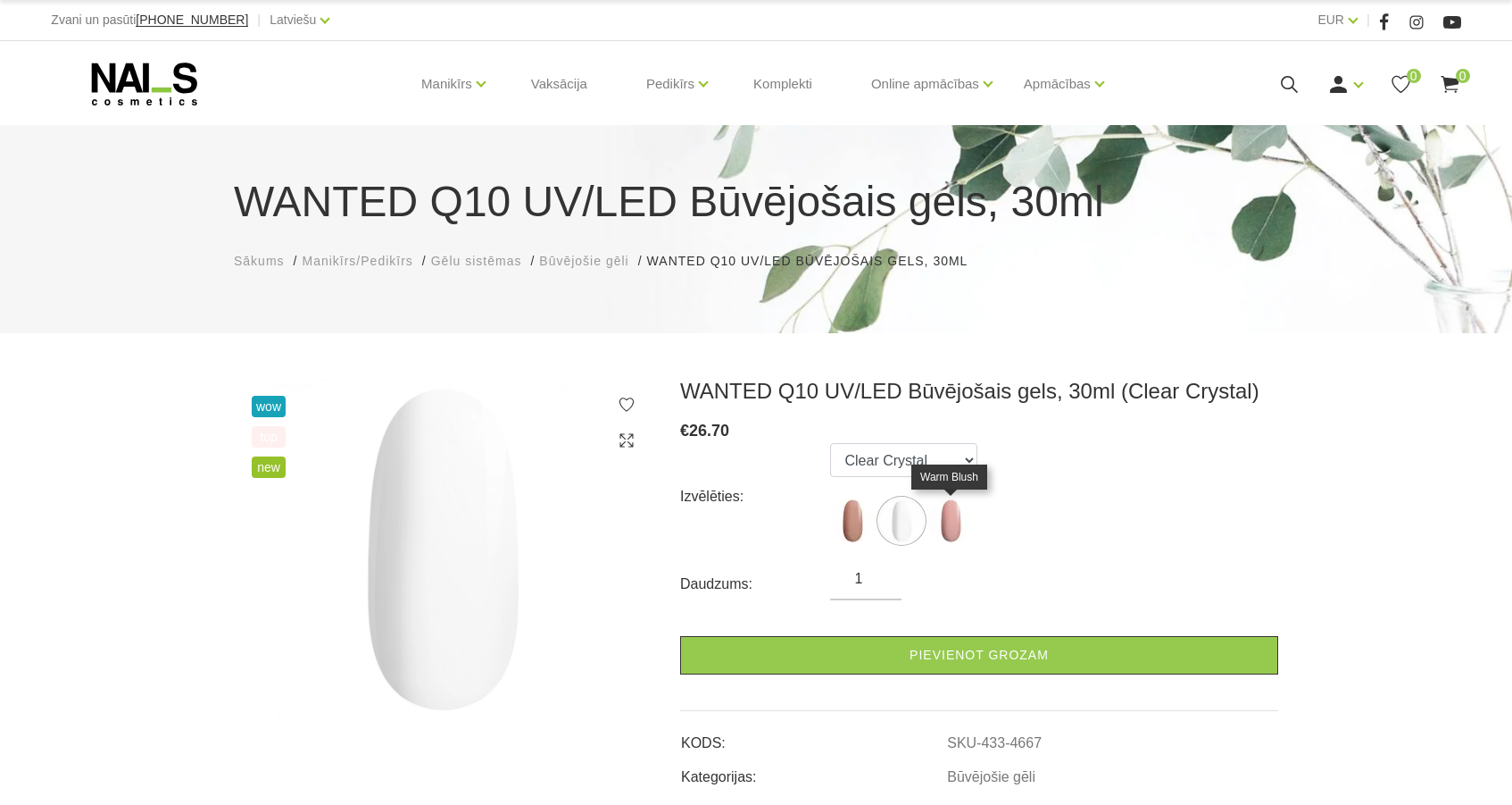
click at [956, 527] on img at bounding box center [950, 520] width 45 height 45
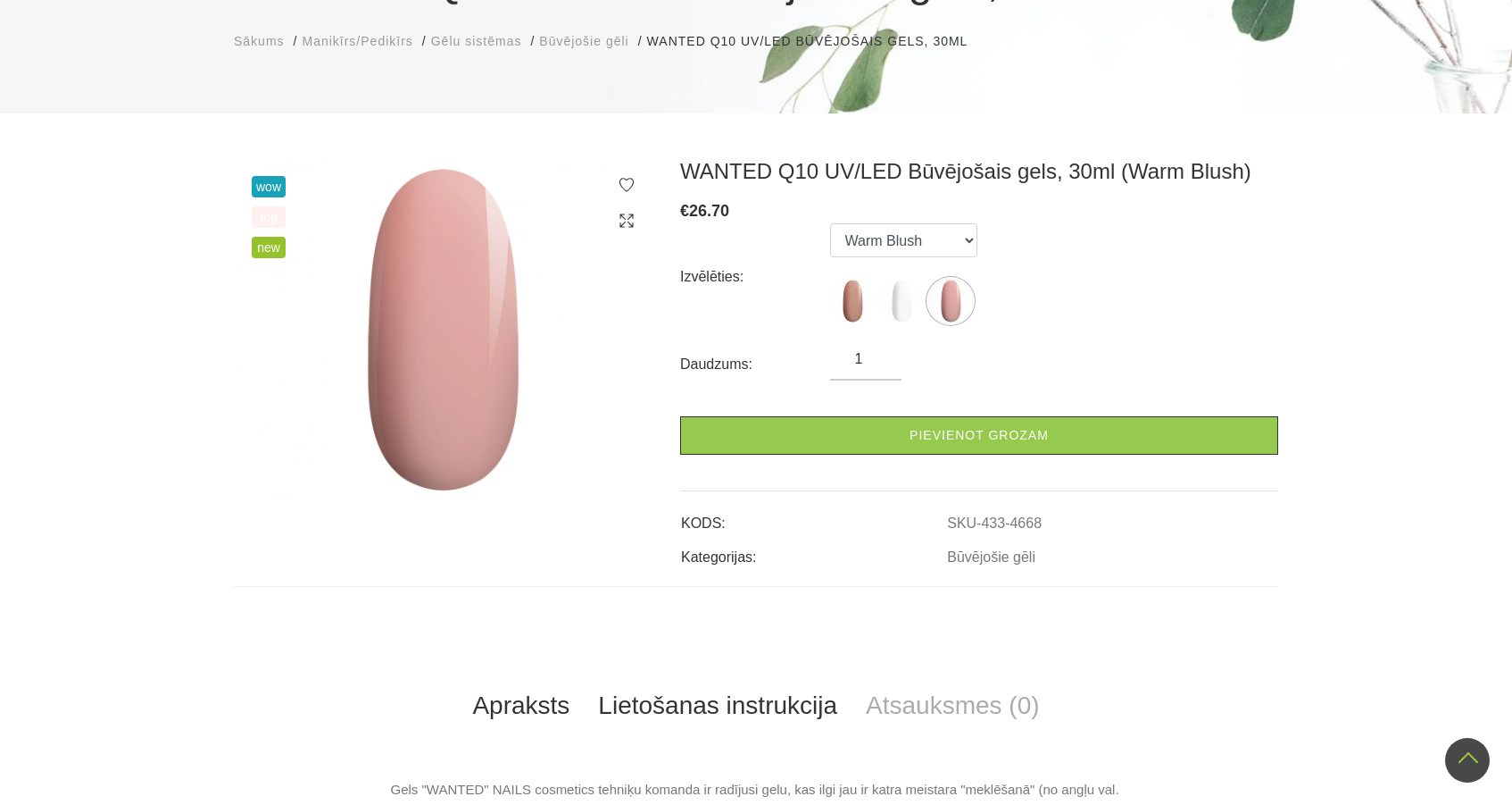
scroll to position [63, 0]
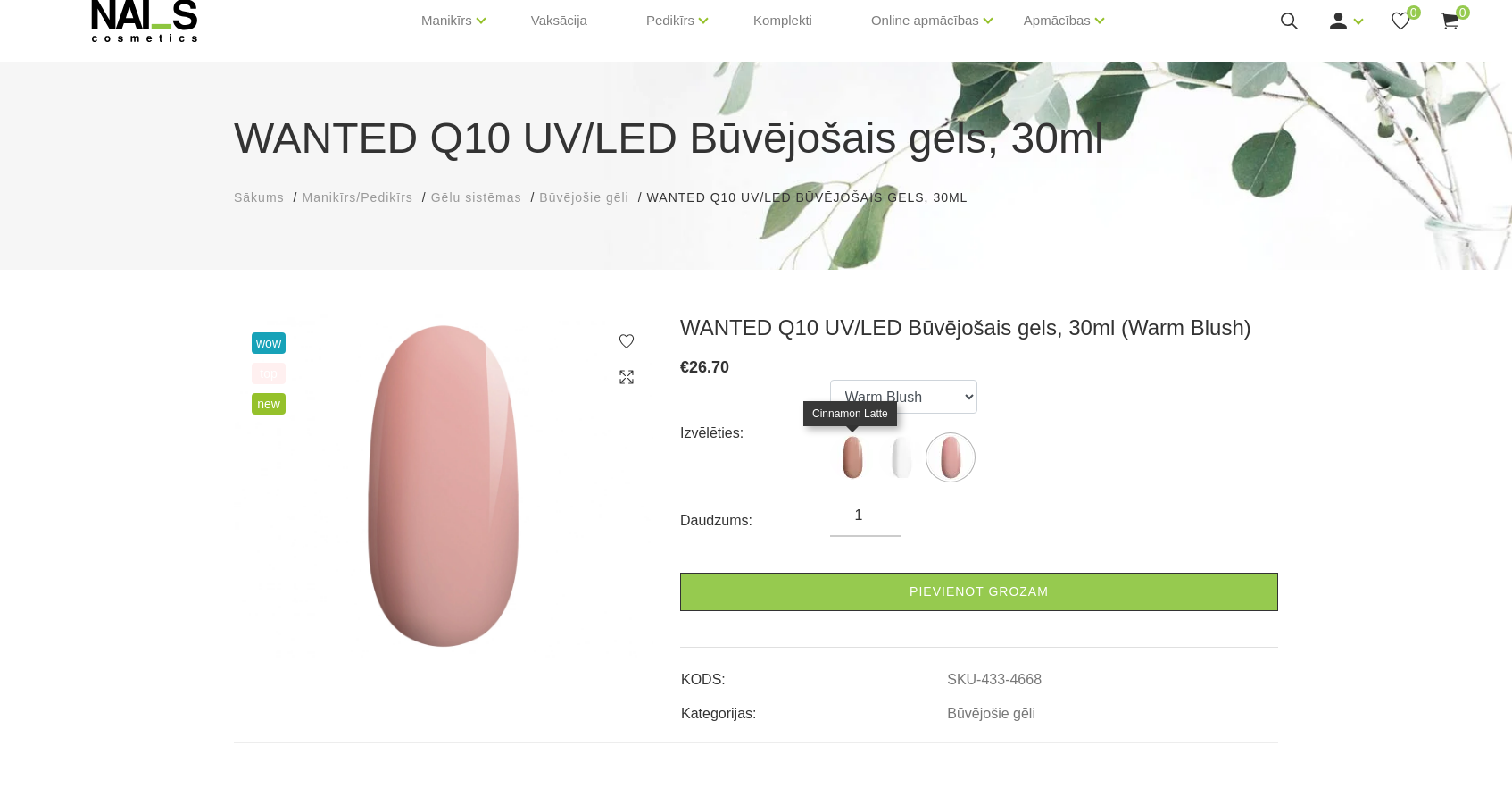
click at [857, 451] on img at bounding box center [852, 457] width 45 height 45
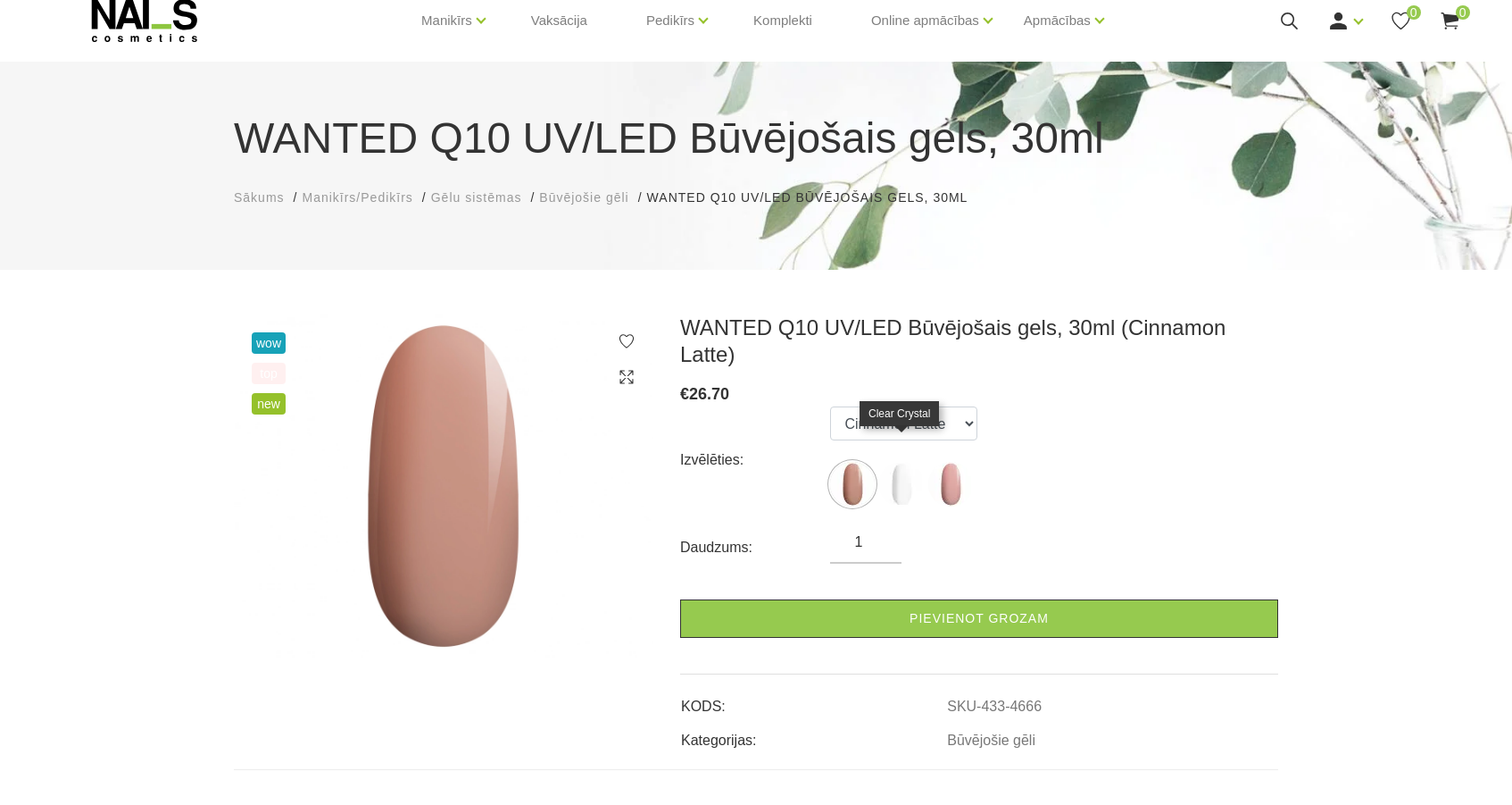
click at [897, 462] on img at bounding box center [902, 484] width 45 height 45
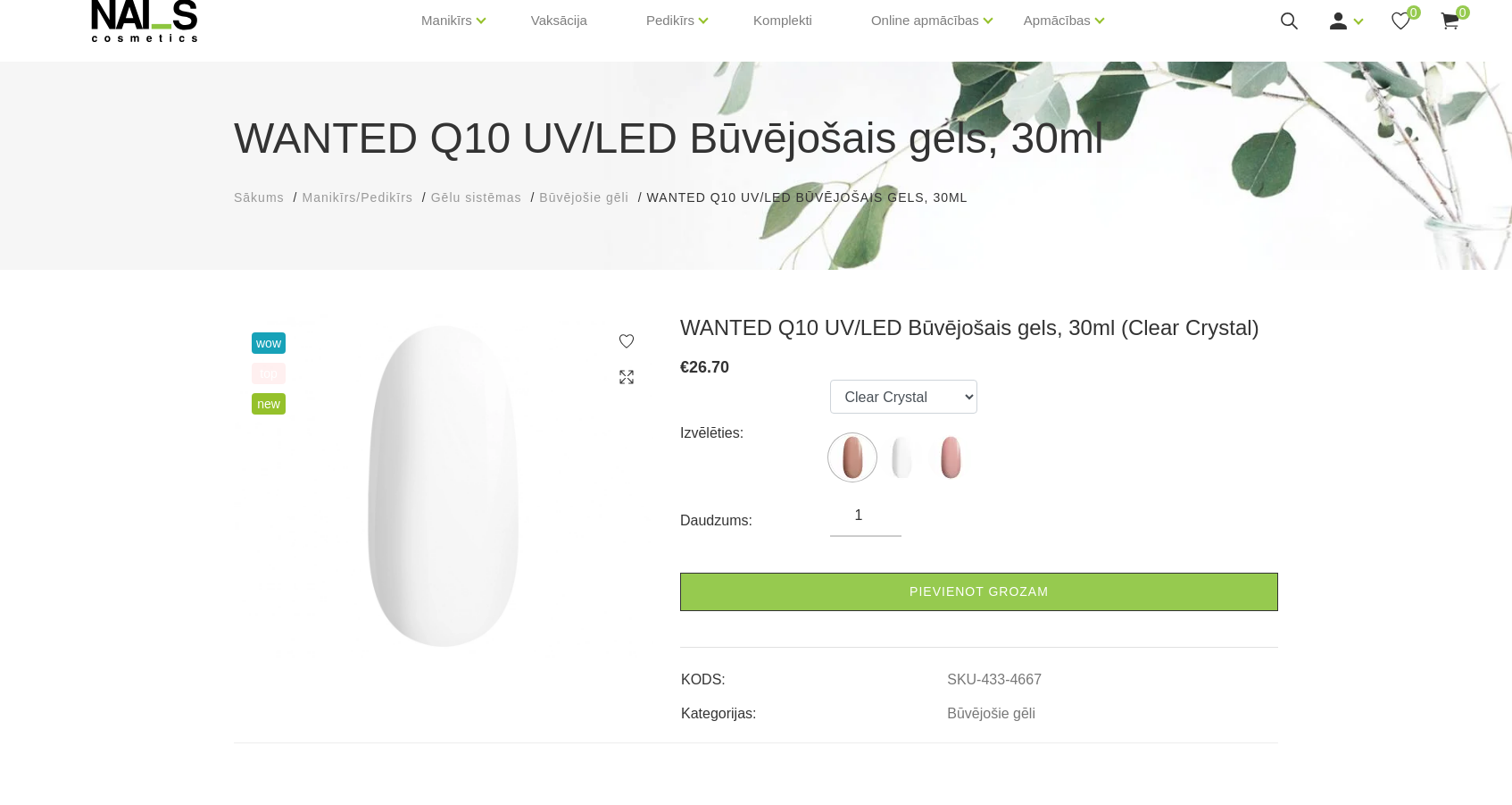
click at [861, 465] on img at bounding box center [852, 457] width 45 height 45
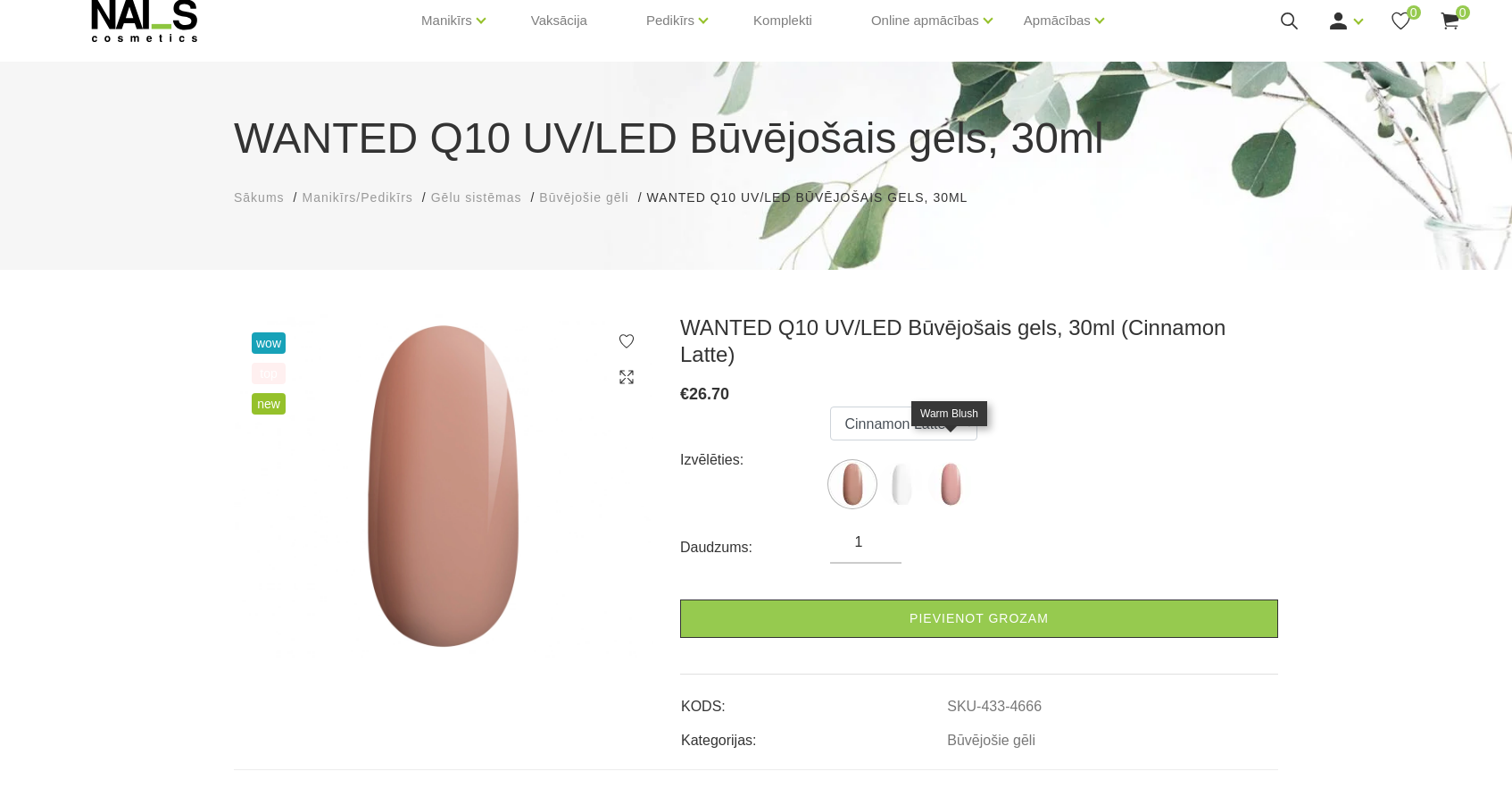
click at [956, 462] on img at bounding box center [950, 484] width 45 height 45
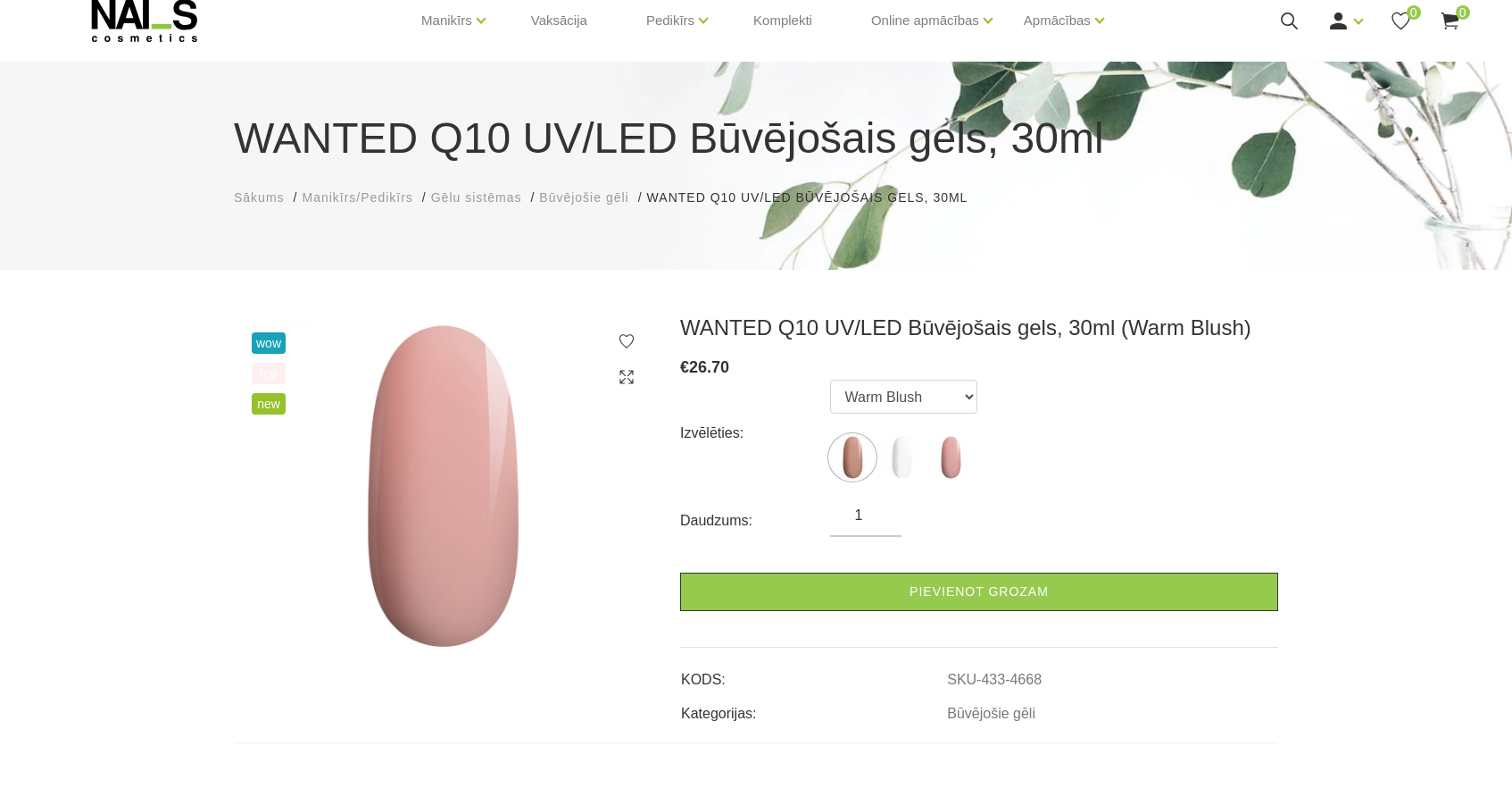
click at [852, 463] on img at bounding box center [852, 457] width 45 height 45
select select "4666"
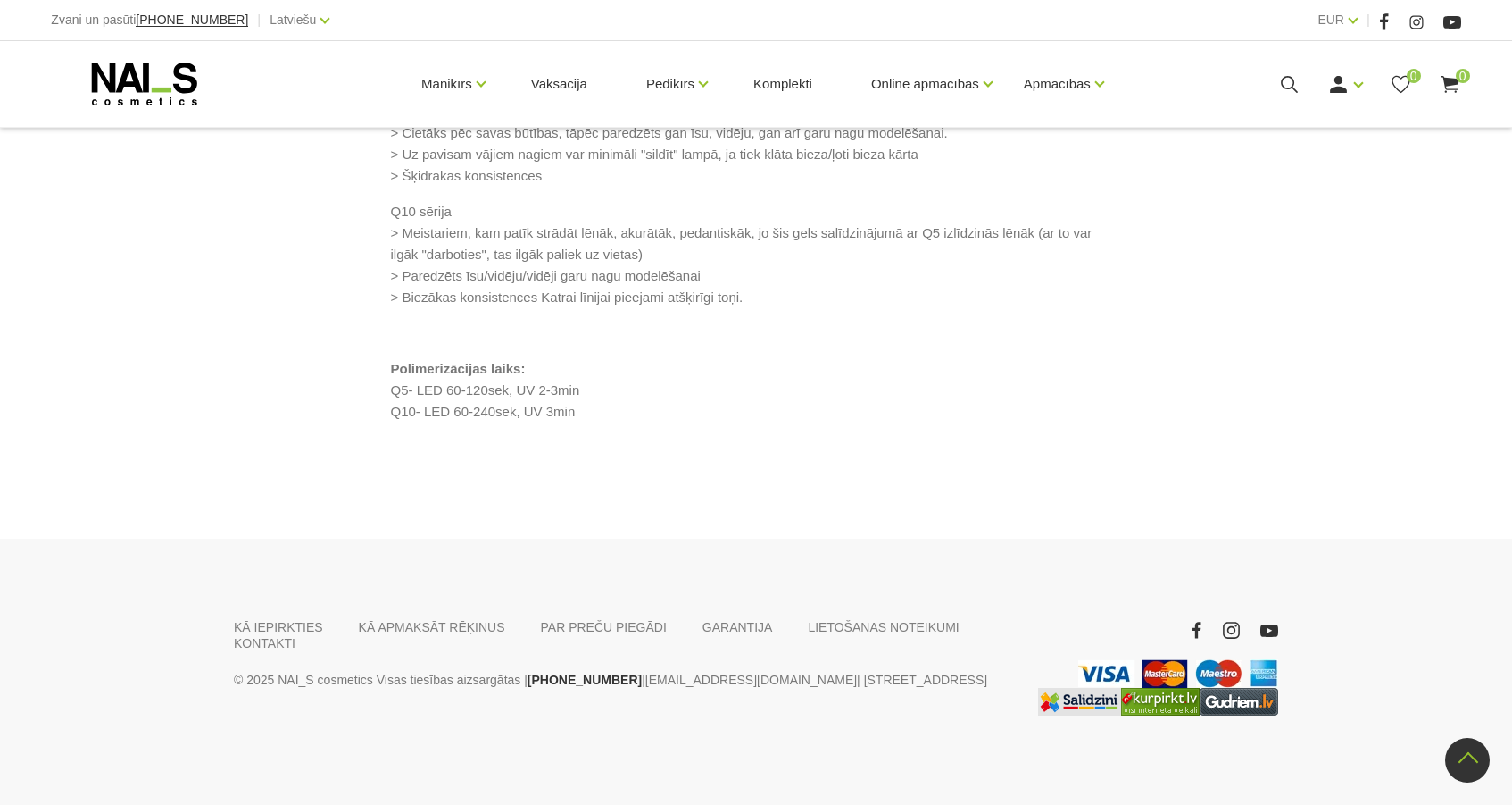
scroll to position [1828, 0]
